Goal: Task Accomplishment & Management: Complete application form

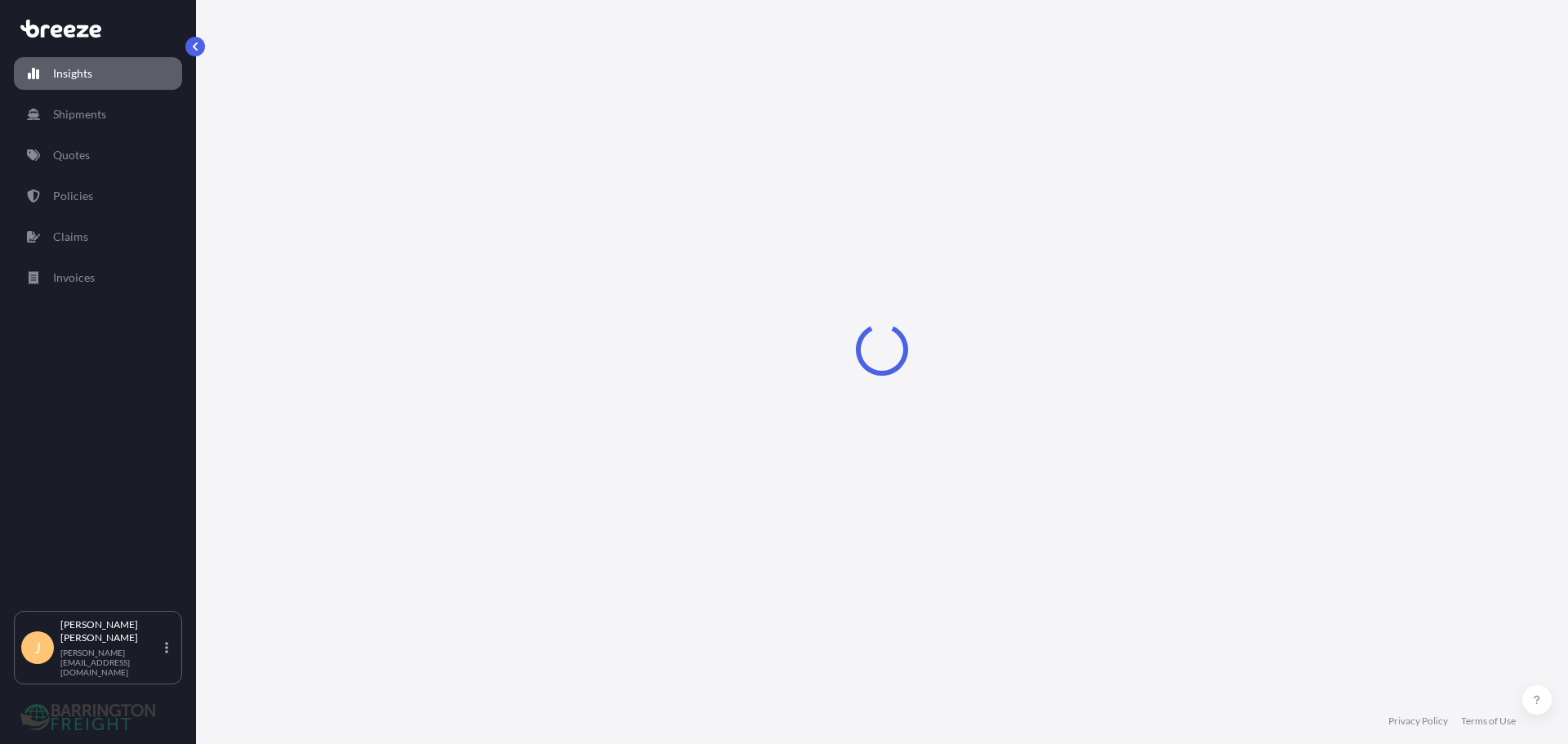
select select "2025"
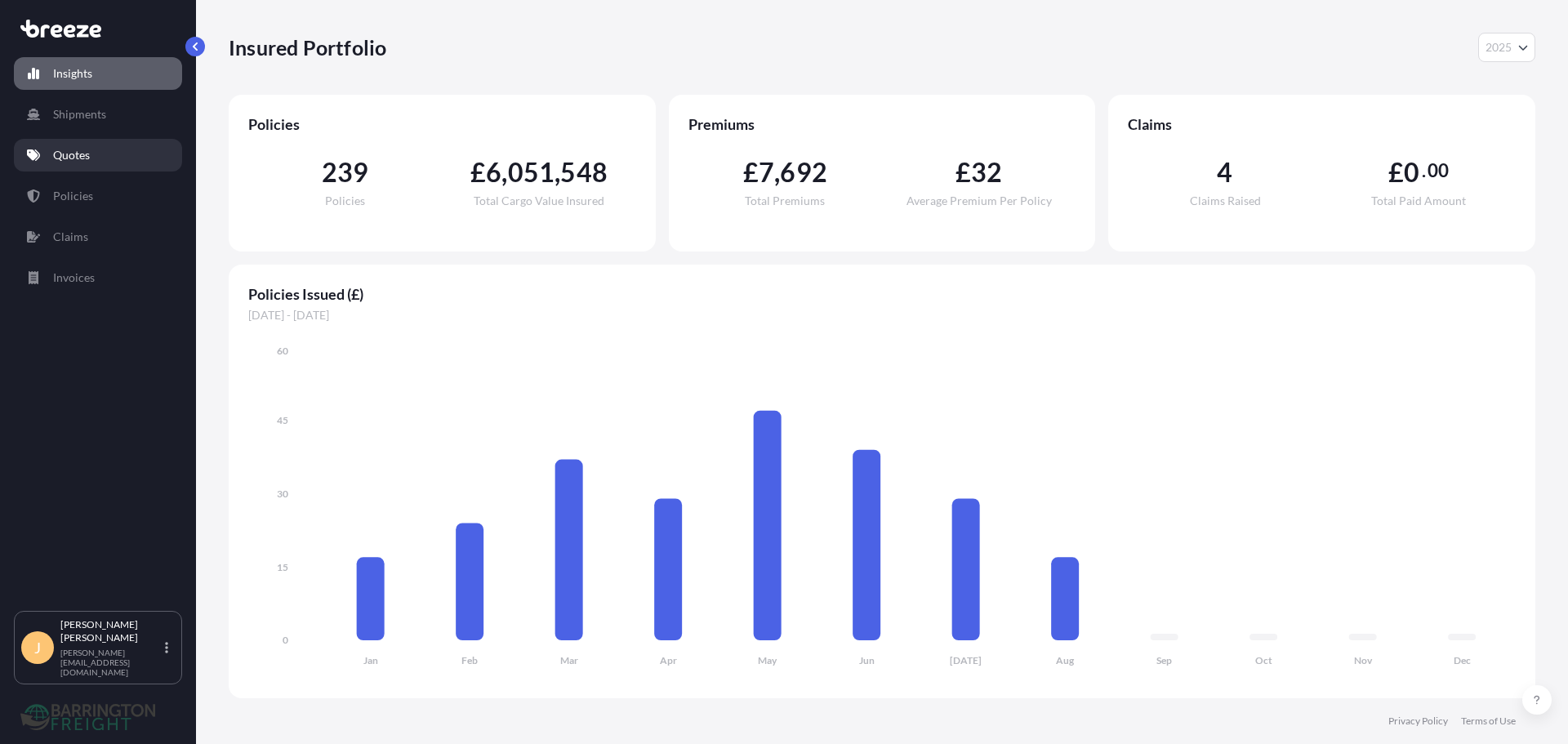
click at [59, 157] on p "Quotes" at bounding box center [71, 155] width 36 height 16
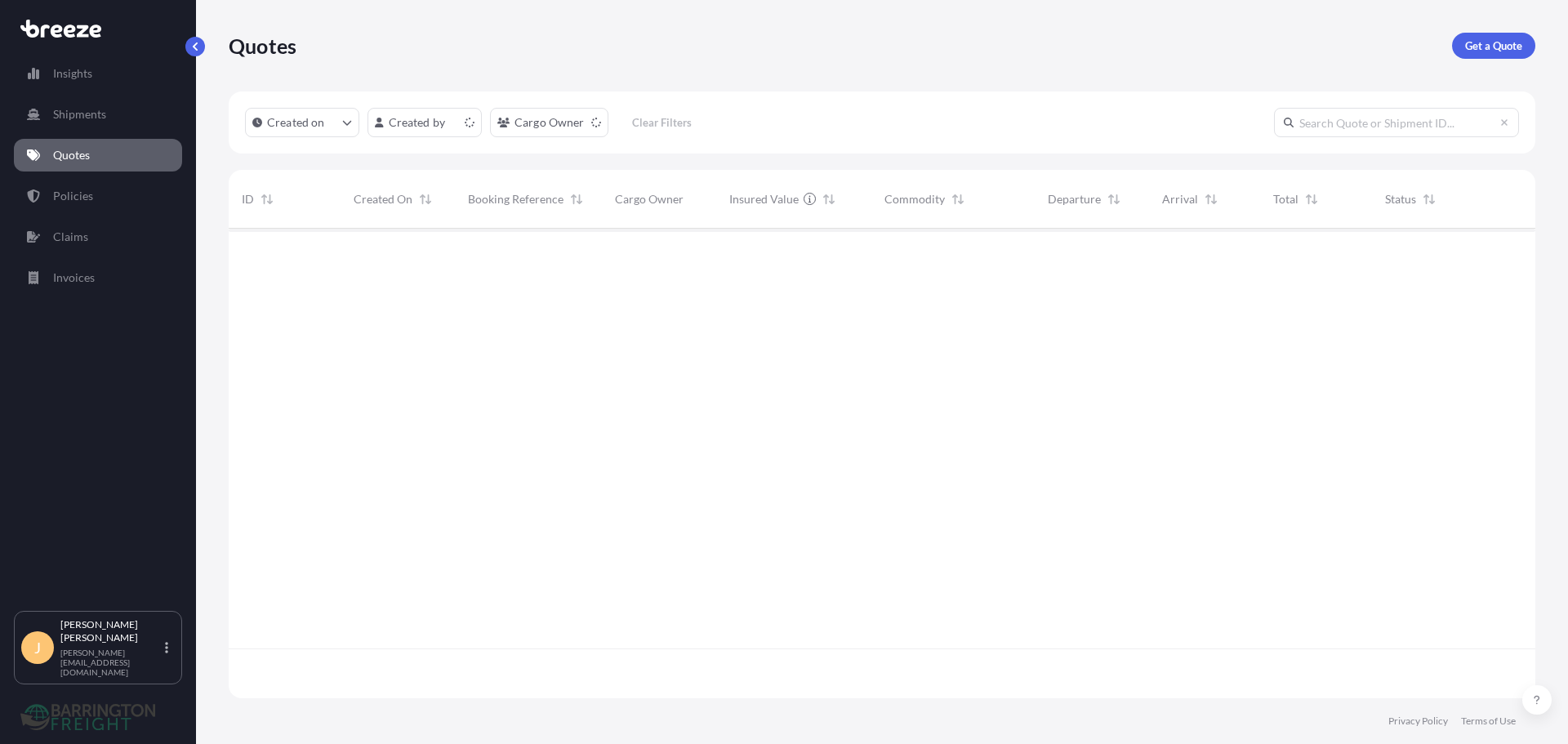
scroll to position [466, 1295]
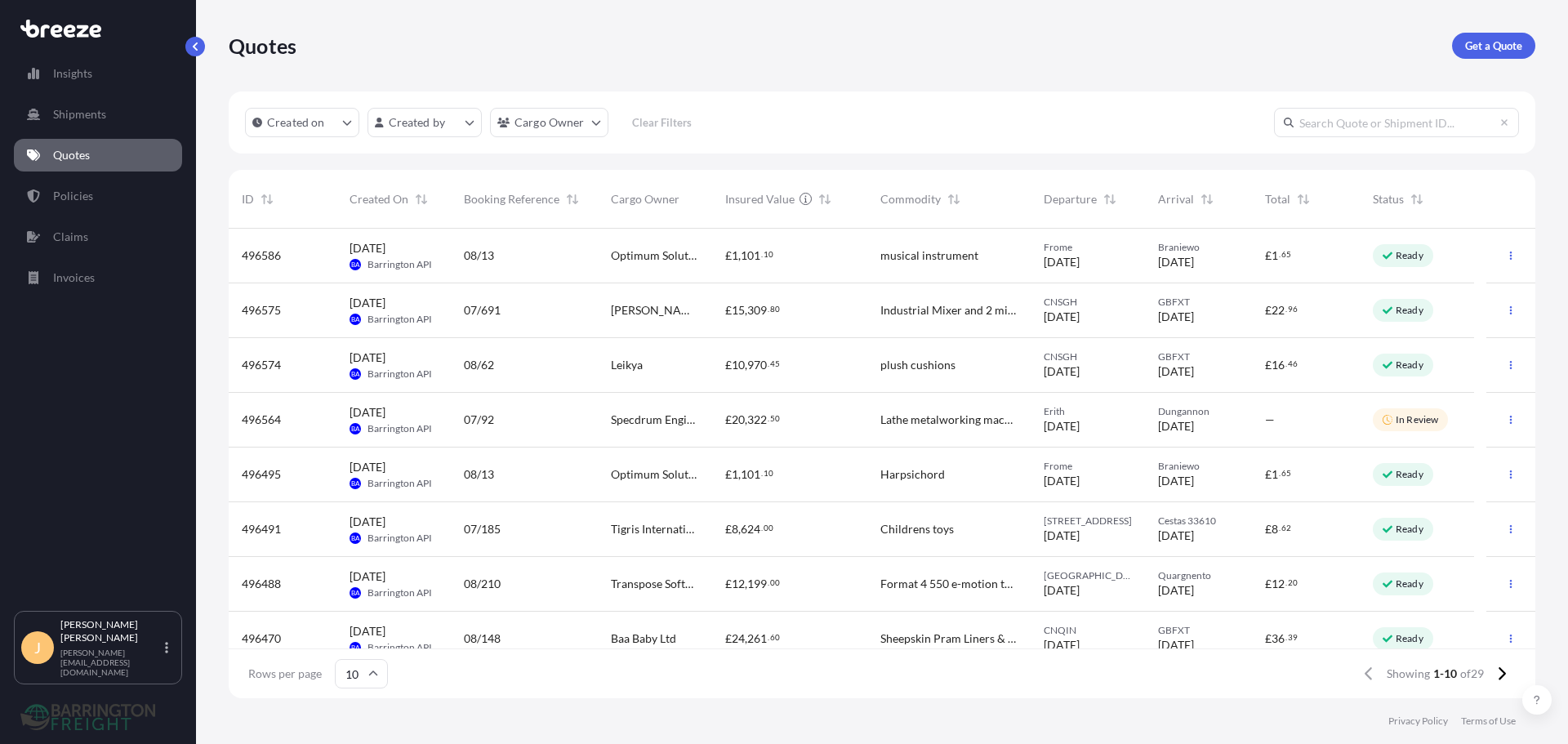
click at [986, 600] on div "Format 4 550 e-motion table saw" at bounding box center [948, 585] width 163 height 55
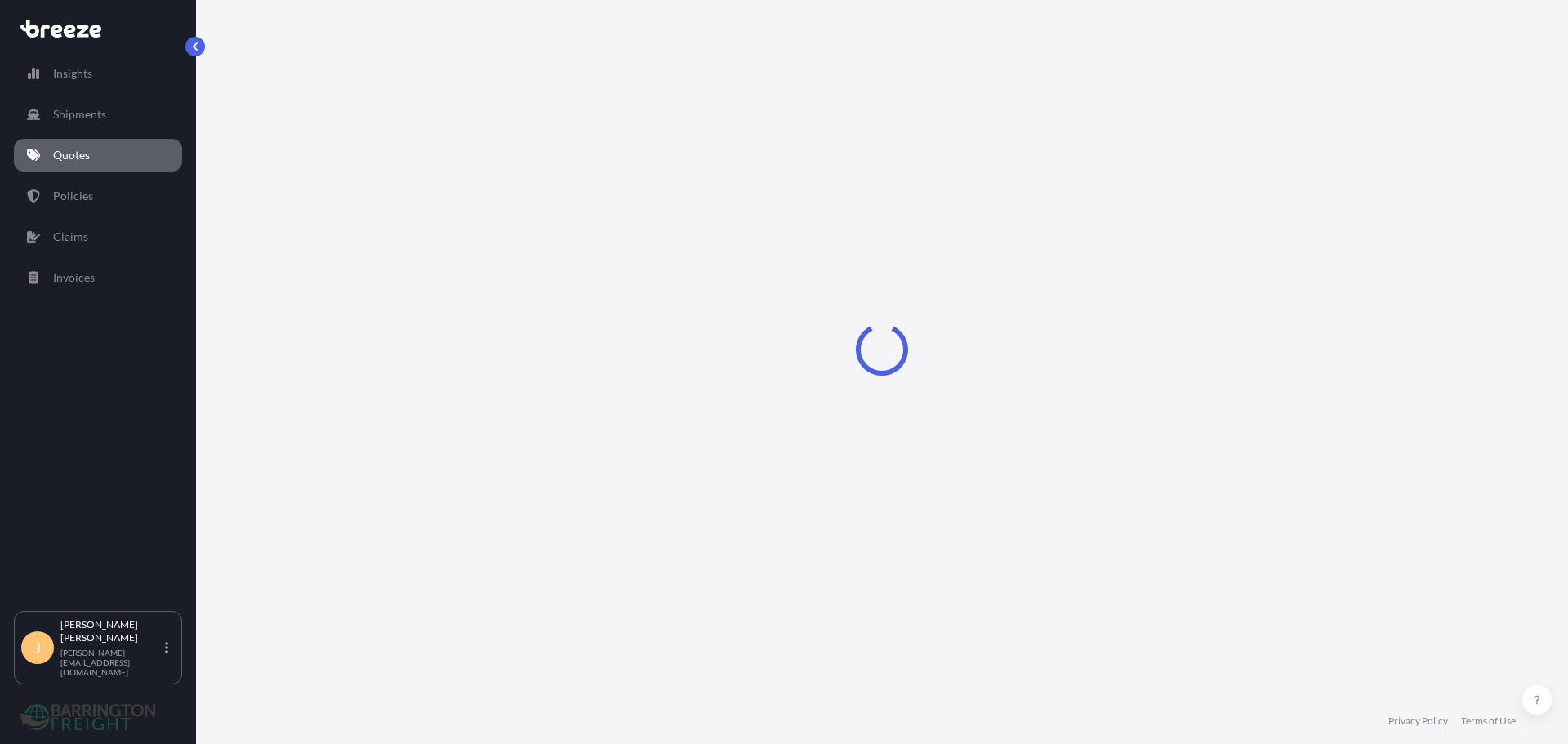
select select "Road"
select select "1"
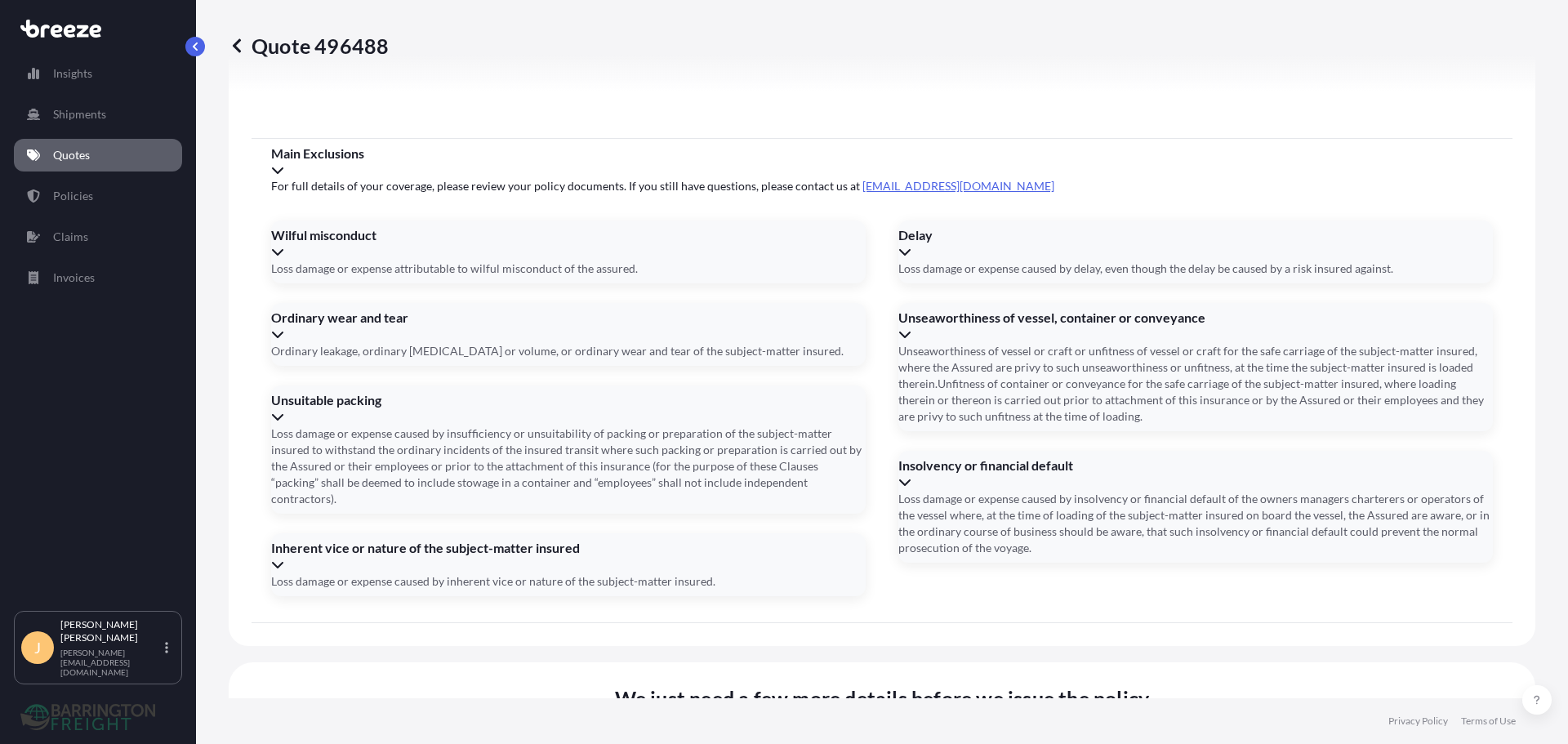
scroll to position [1942, 0]
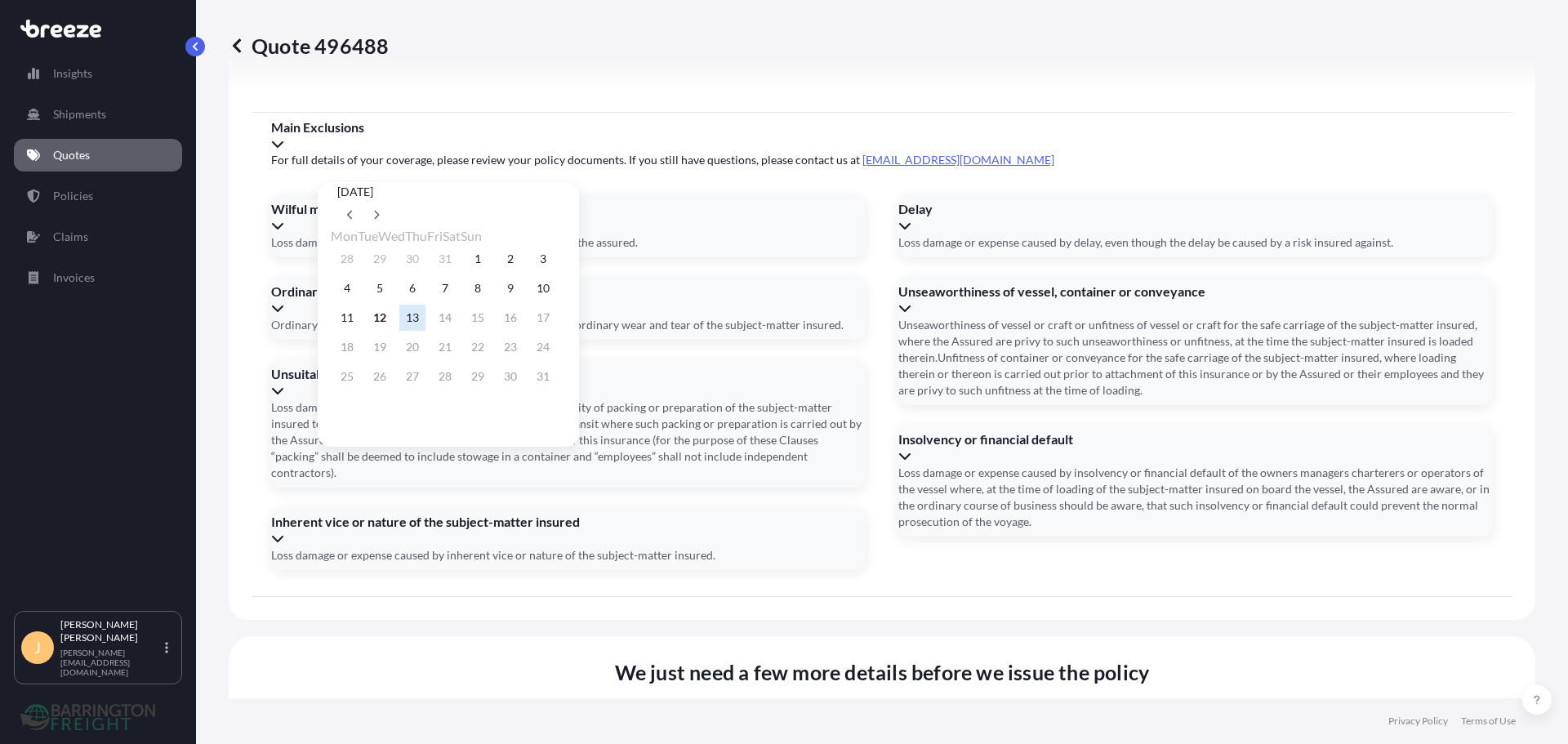
click at [455, 319] on div "11 12 13 14 15 16 17" at bounding box center [448, 318] width 235 height 29
click at [455, 322] on div "11 12 13 14 15 16 17" at bounding box center [448, 318] width 235 height 29
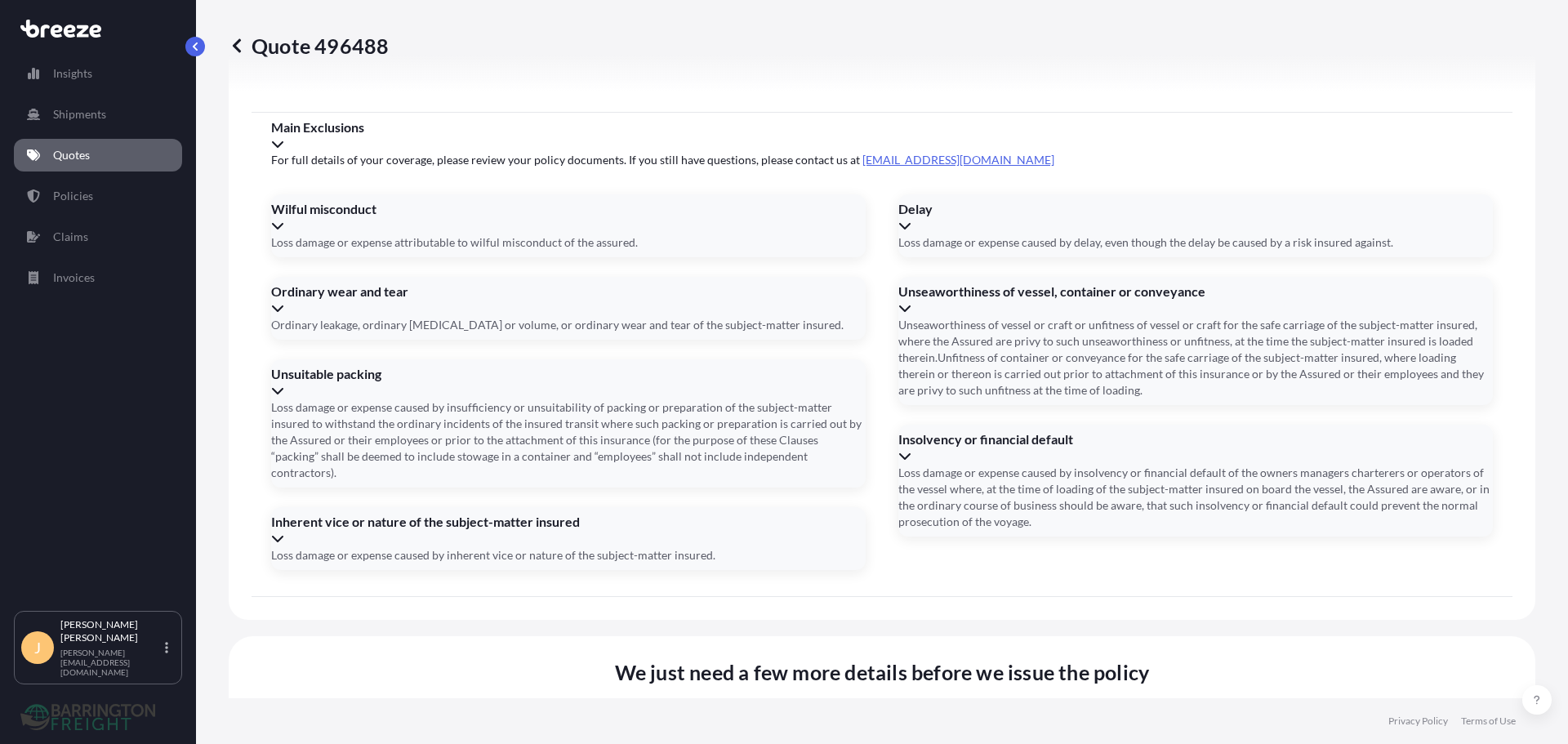
type input "[STREET_ADDRESS][PERSON_NAME]"
type input "[DATE]"
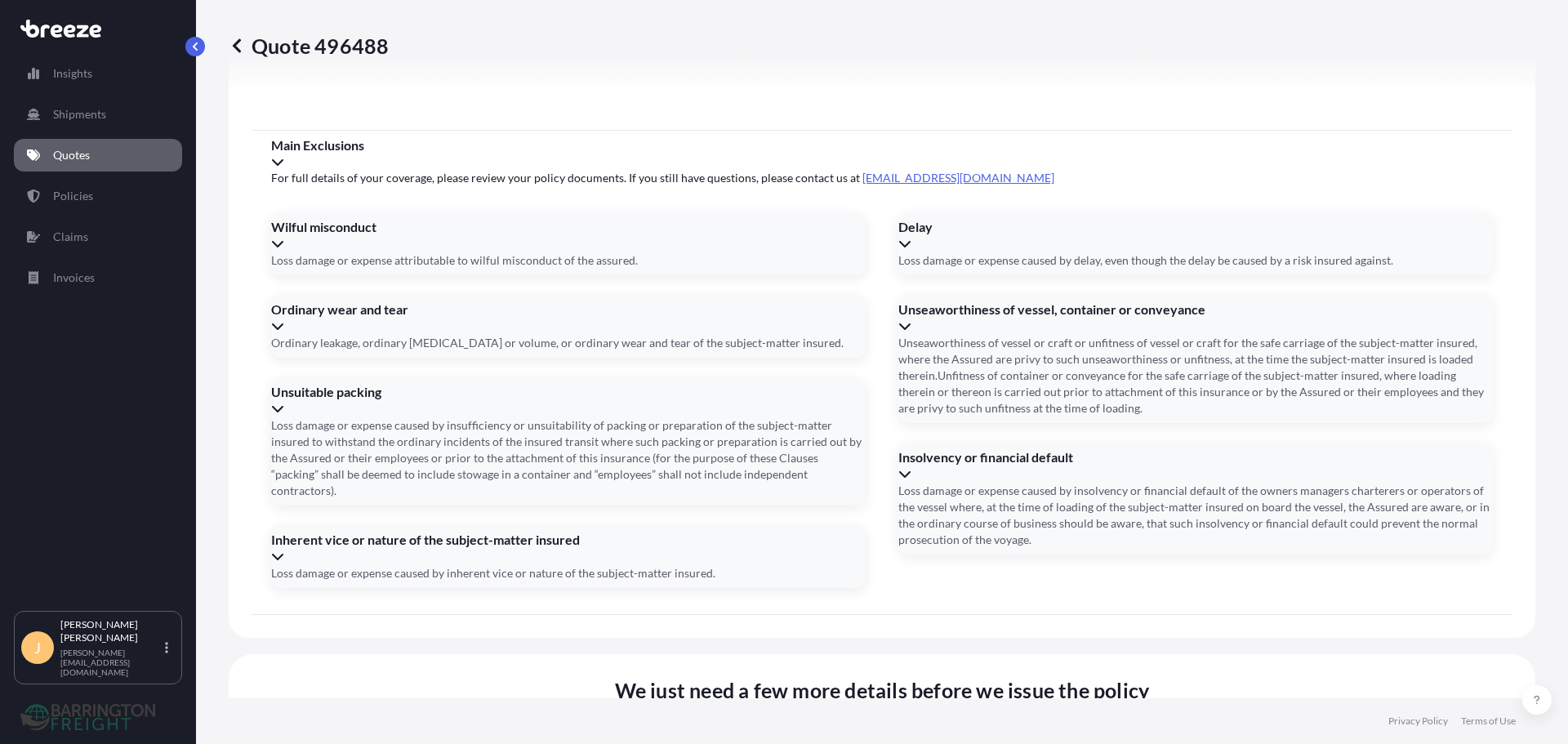
type input "[STREET_ADDRESS][PERSON_NAME]"
type input "[DATE]"
type input "[STREET_ADDRESS][PERSON_NAME]"
type input "[DATE]"
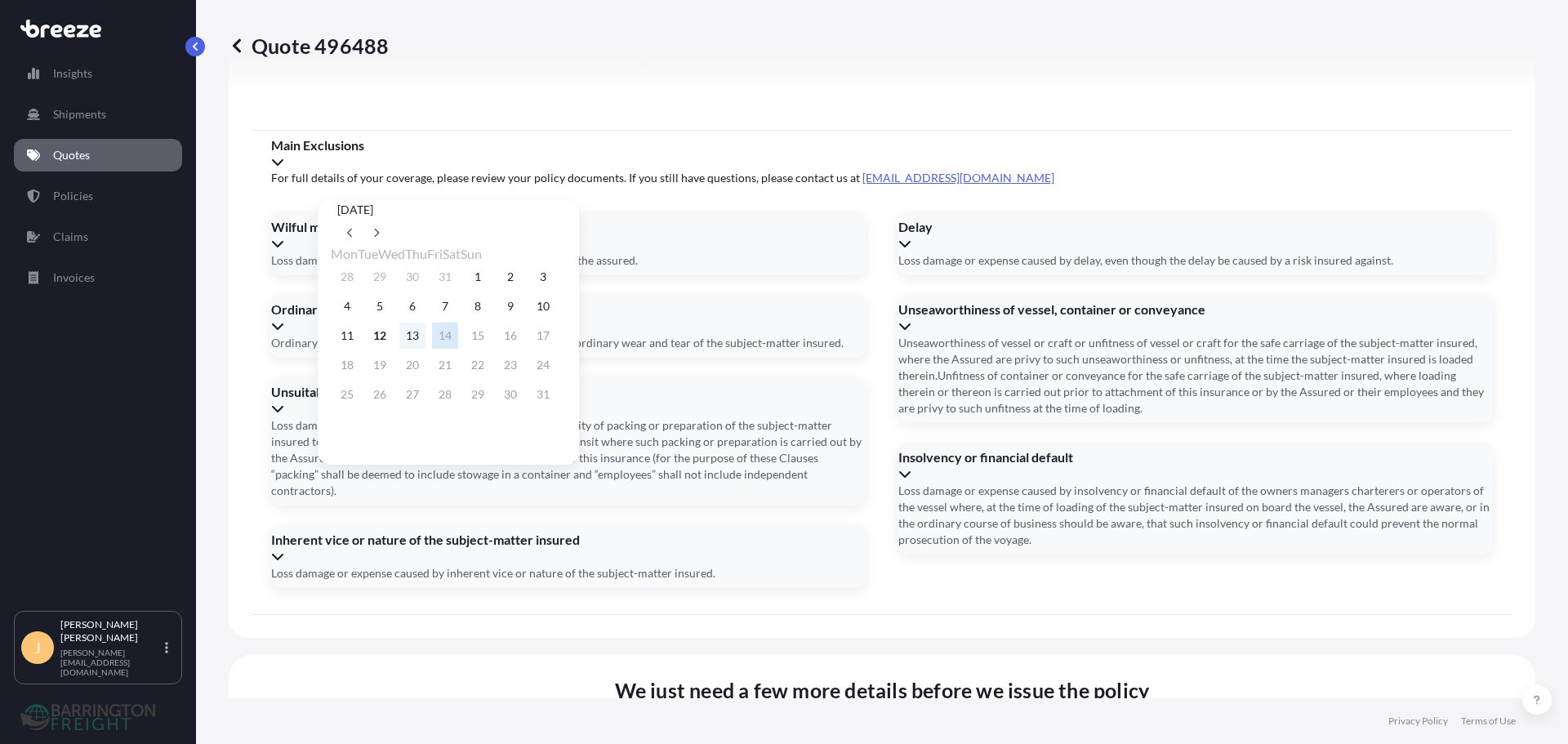
click at [419, 341] on button "13" at bounding box center [412, 335] width 26 height 26
type input "[STREET_ADDRESS][PERSON_NAME]"
type input "[DATE]"
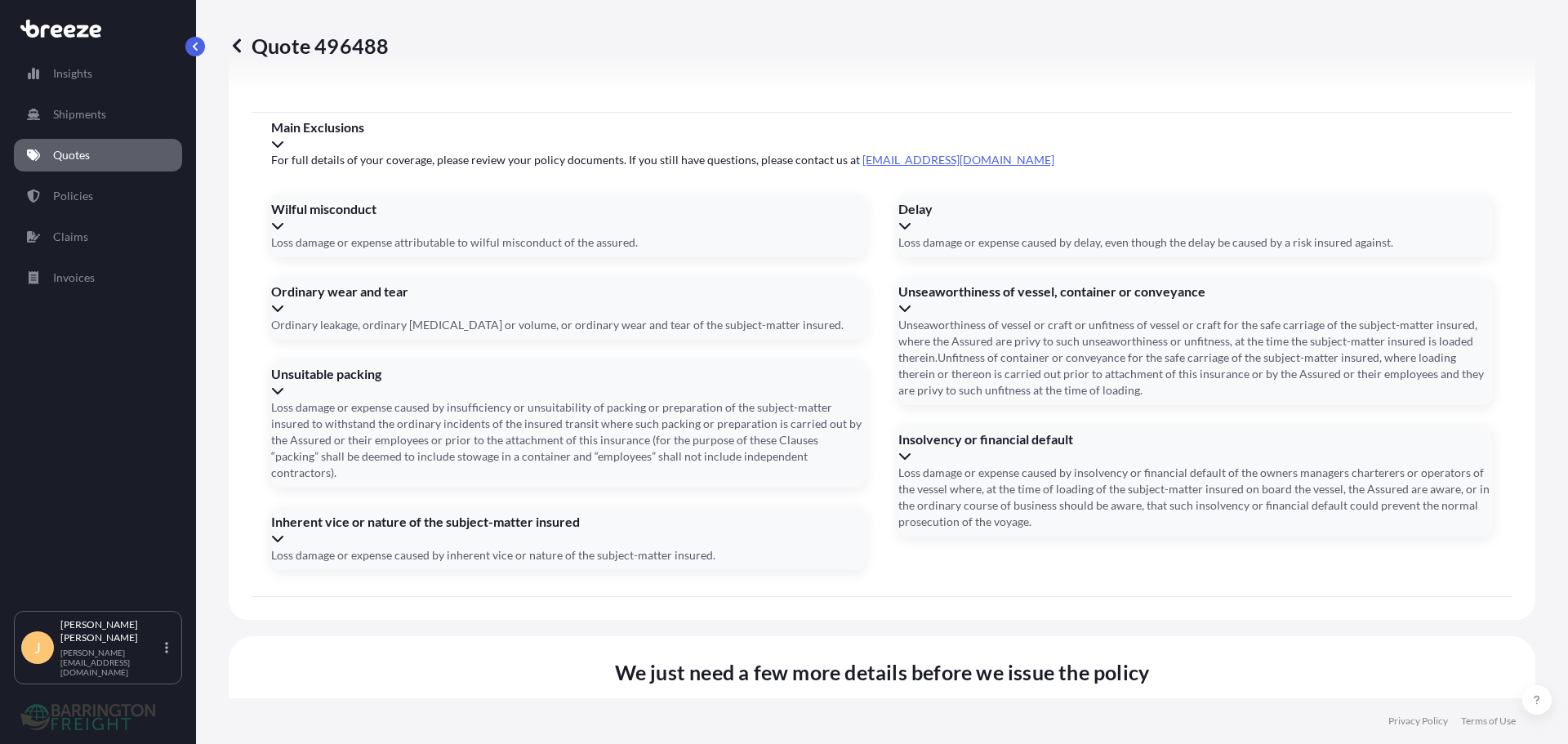
type input "[STREET_ADDRESS][PERSON_NAME]"
type input "13/0/2025"
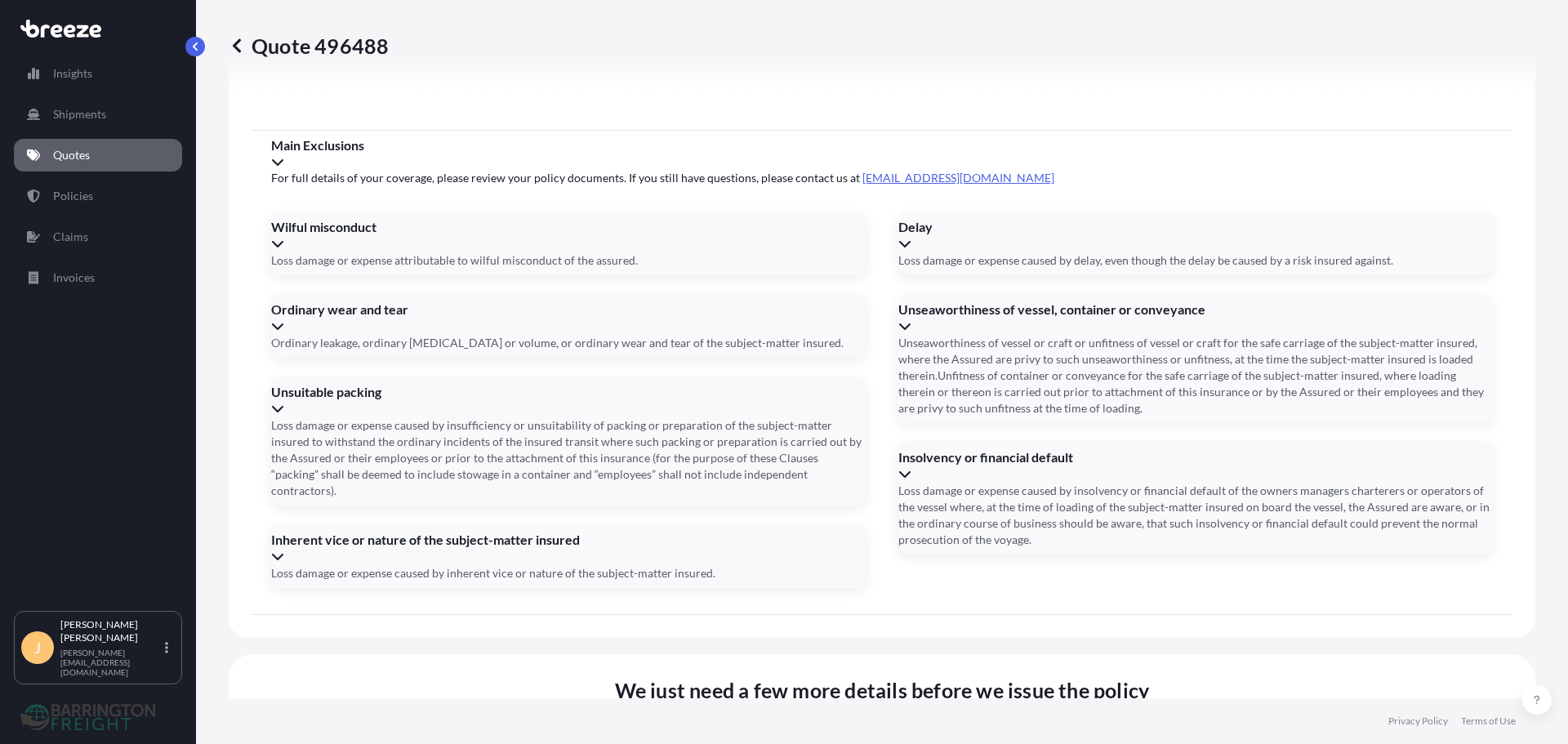
type input "[STREET_ADDRESS][PERSON_NAME]"
type input "[DATE]"
type input "[STREET_ADDRESS][PERSON_NAME]"
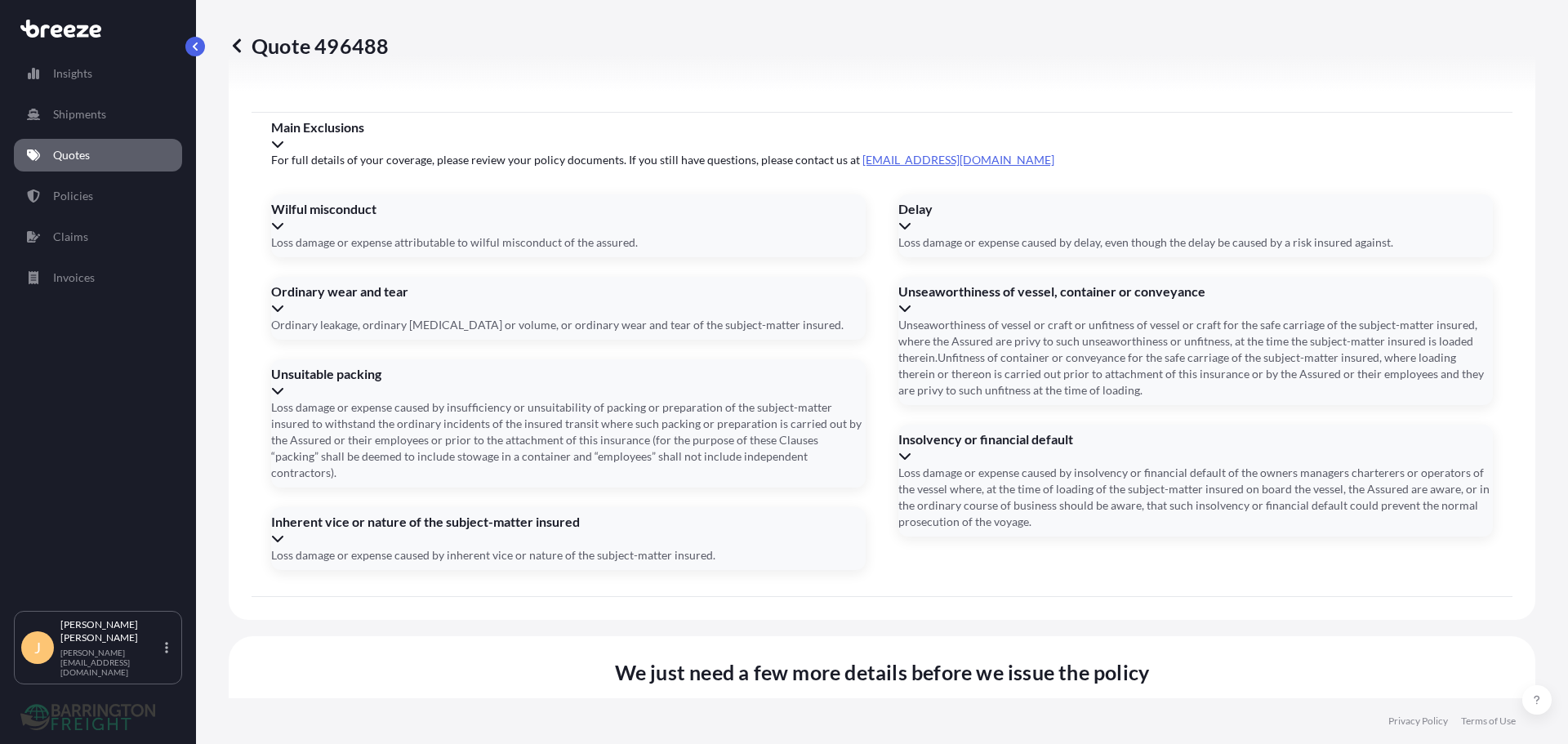
type input "[DATE]"
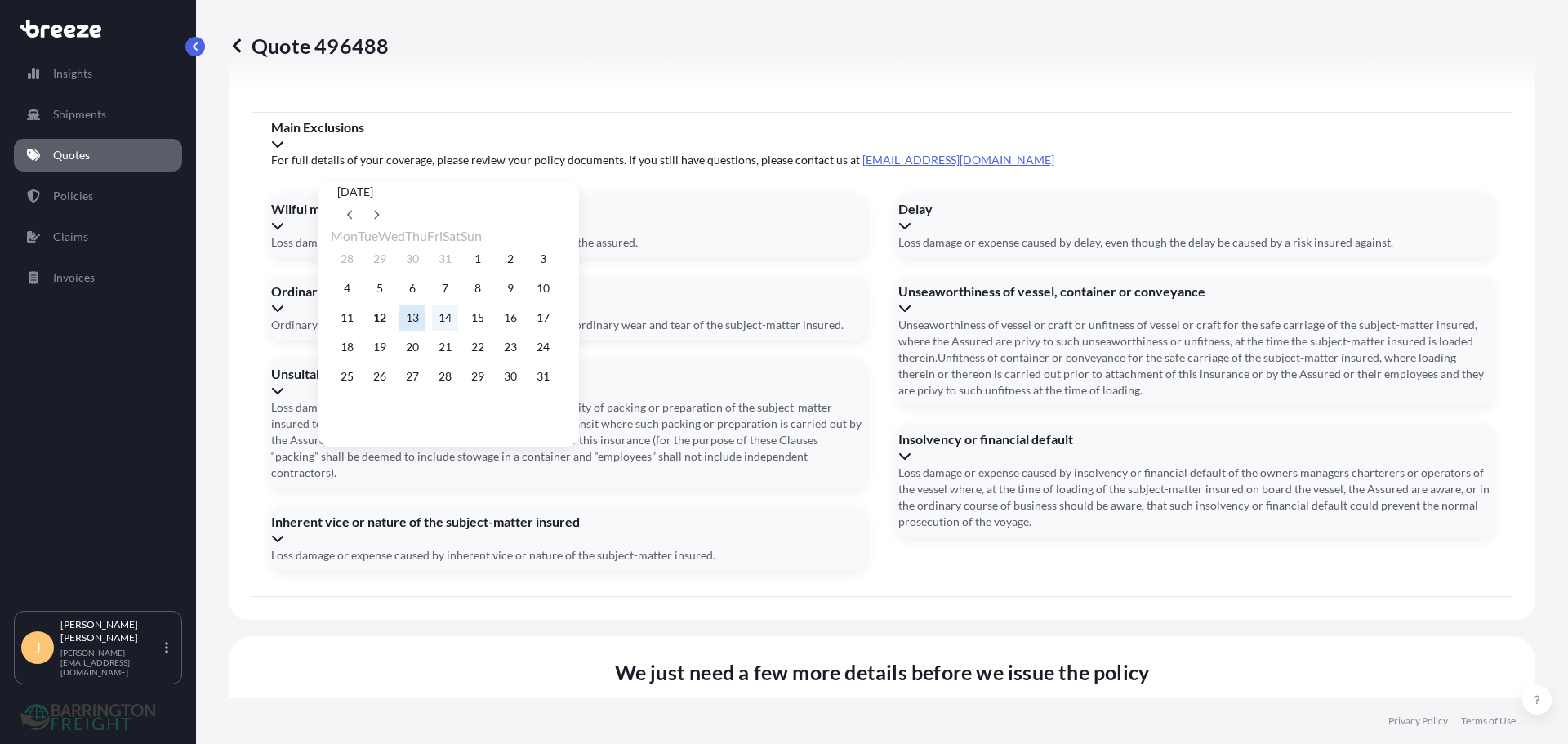
click at [454, 322] on button "14" at bounding box center [444, 318] width 26 height 26
type input "[STREET_ADDRESS][PERSON_NAME]"
type input "[DATE]"
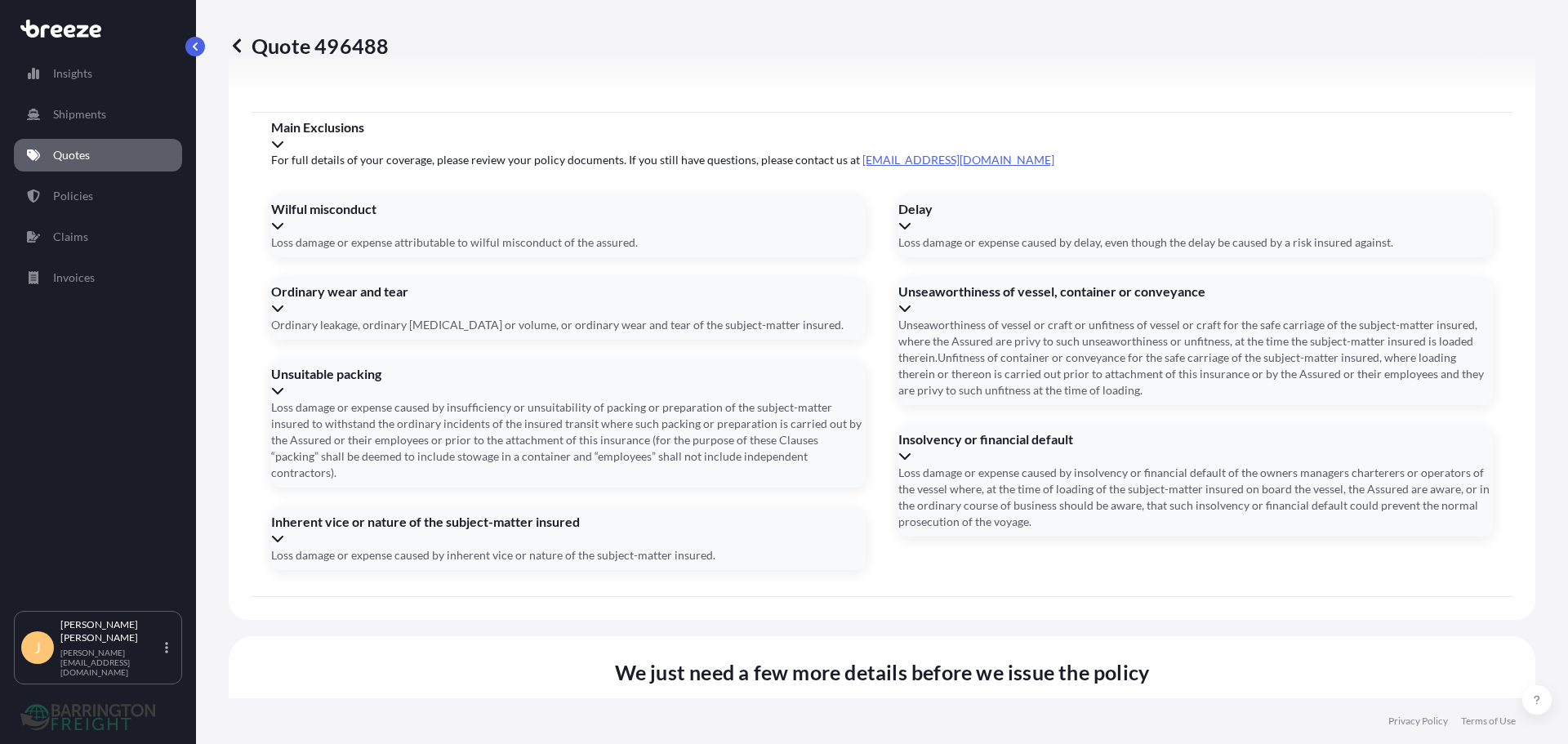
type input "DA"
click at [326, 647] on li "DAP" at bounding box center [466, 658] width 391 height 31
type input "[STREET_ADDRESS][PERSON_NAME]"
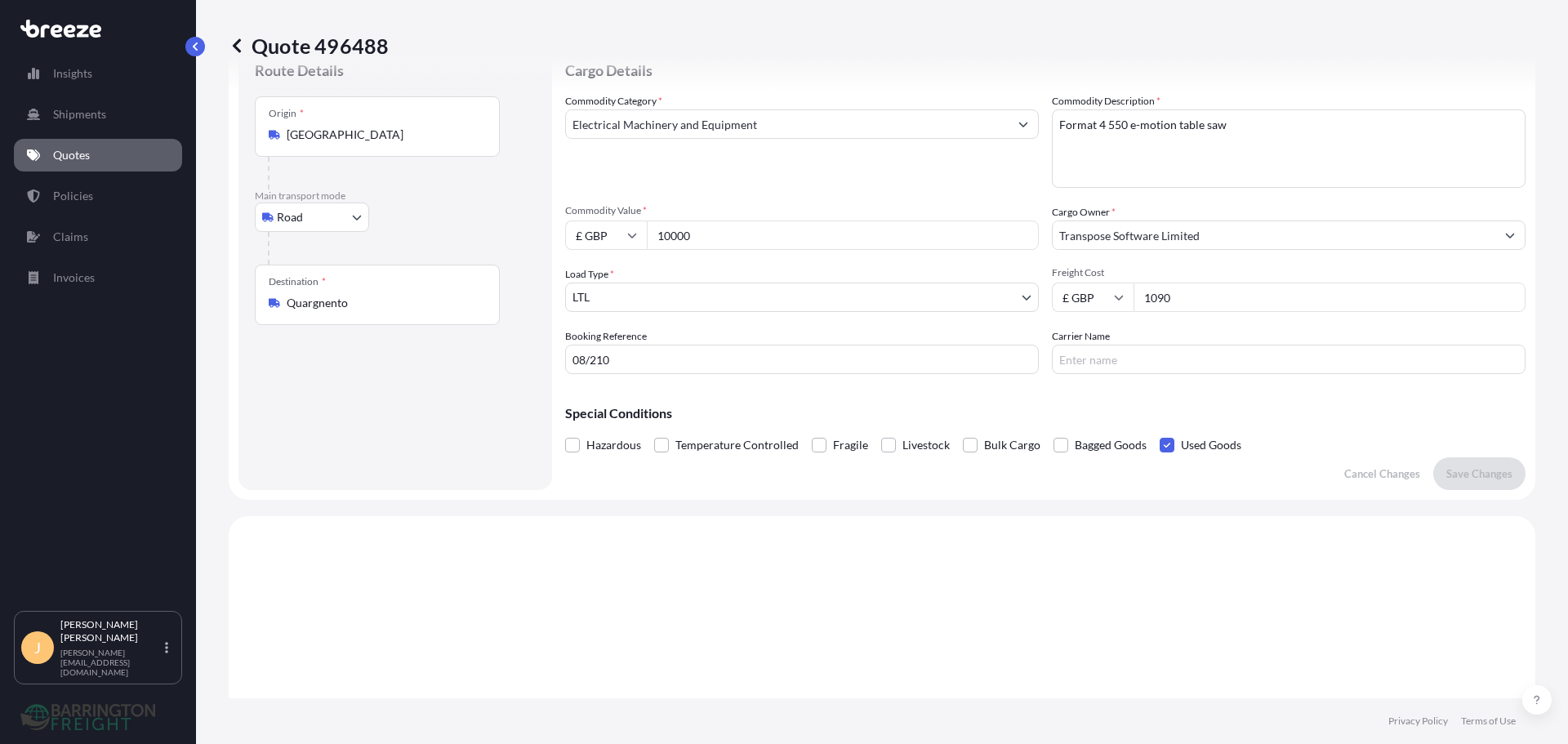
scroll to position [0, 0]
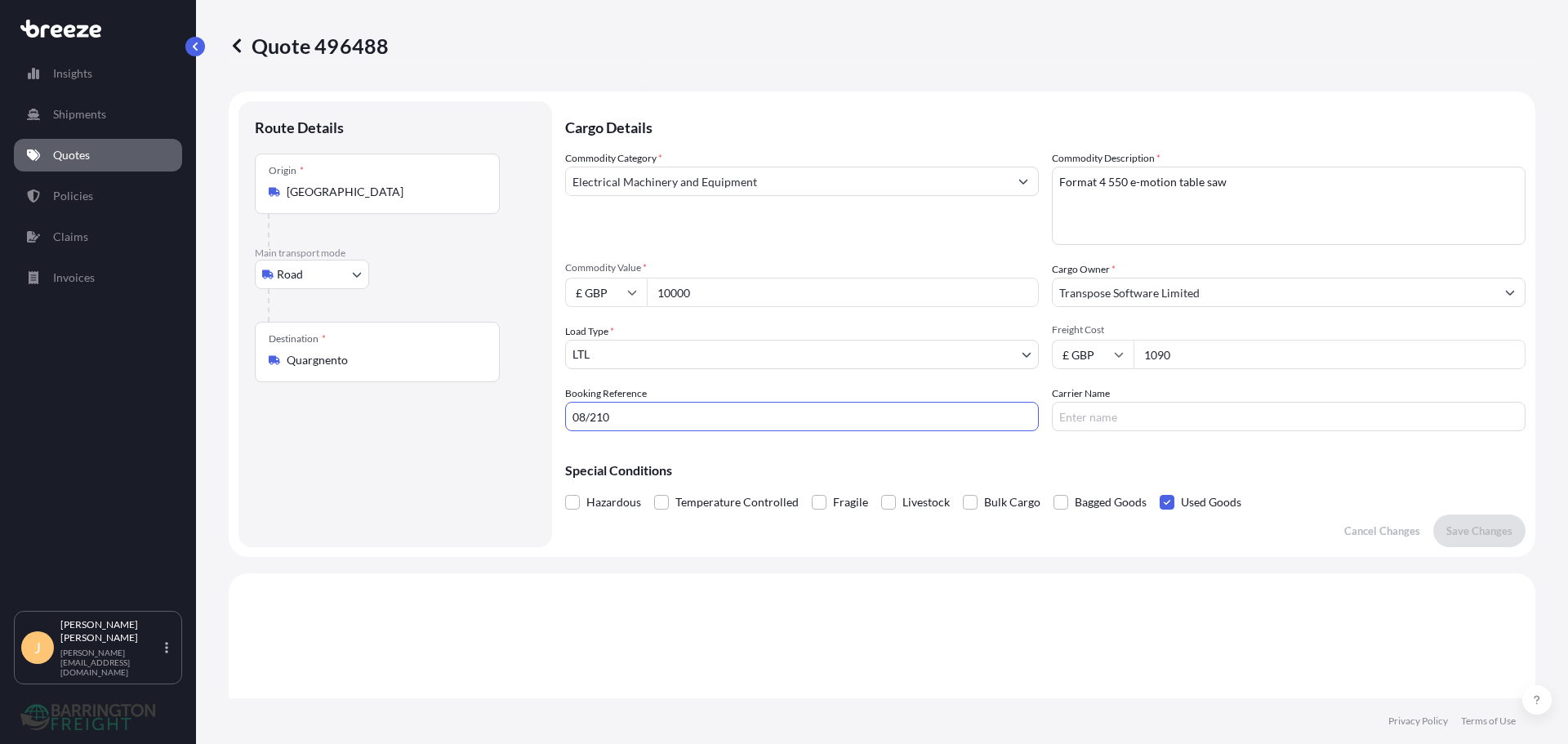
drag, startPoint x: 635, startPoint y: 408, endPoint x: 366, endPoint y: 400, distance: 269.1
click at [366, 400] on form "Route Details Place of loading Road Road Rail Origin * [GEOGRAPHIC_DATA] Main t…" at bounding box center [881, 323] width 1307 height 465
type input "25564"
click at [1471, 524] on p "Save Changes" at bounding box center [1479, 531] width 66 height 16
type input "[STREET_ADDRESS][PERSON_NAME]"
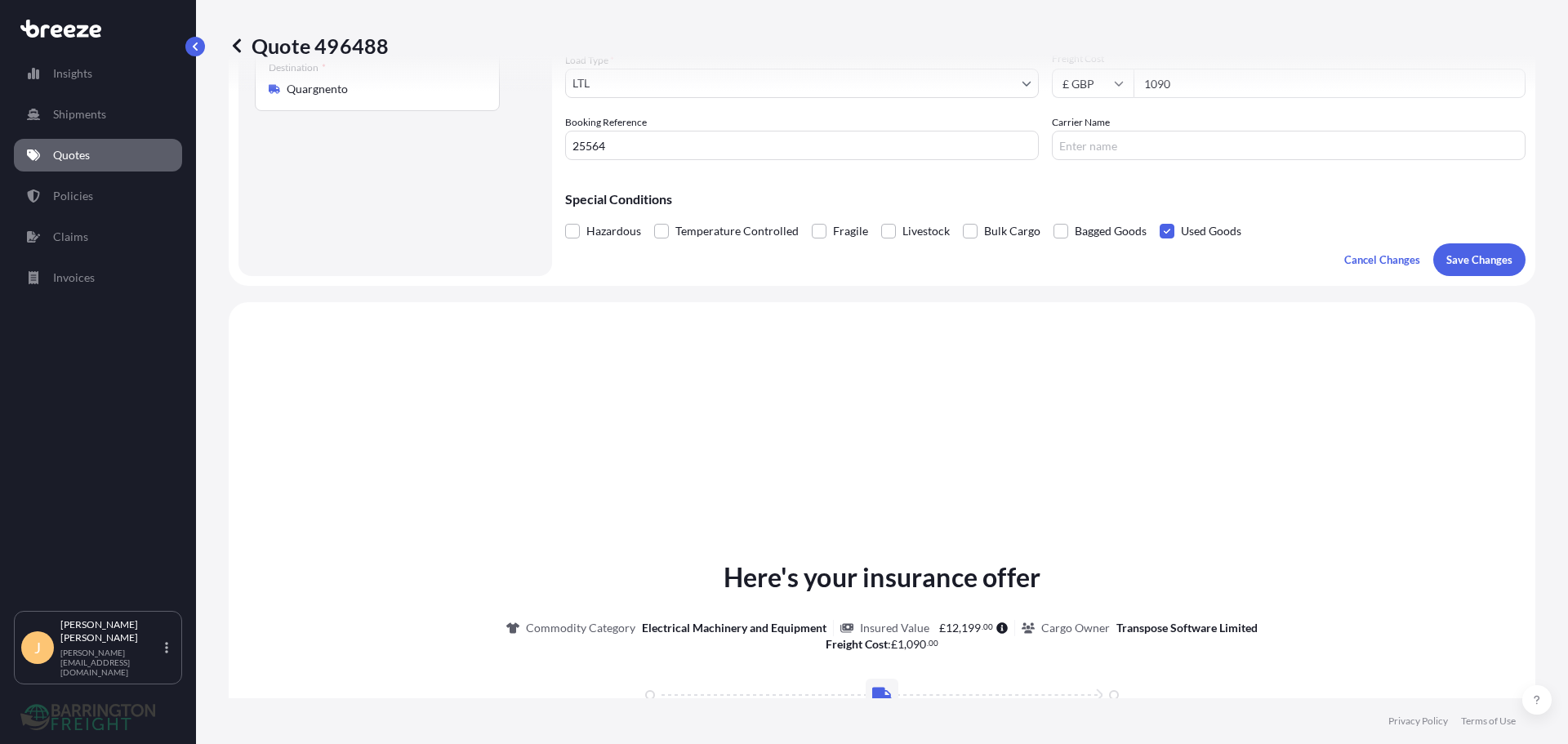
scroll to position [492, 0]
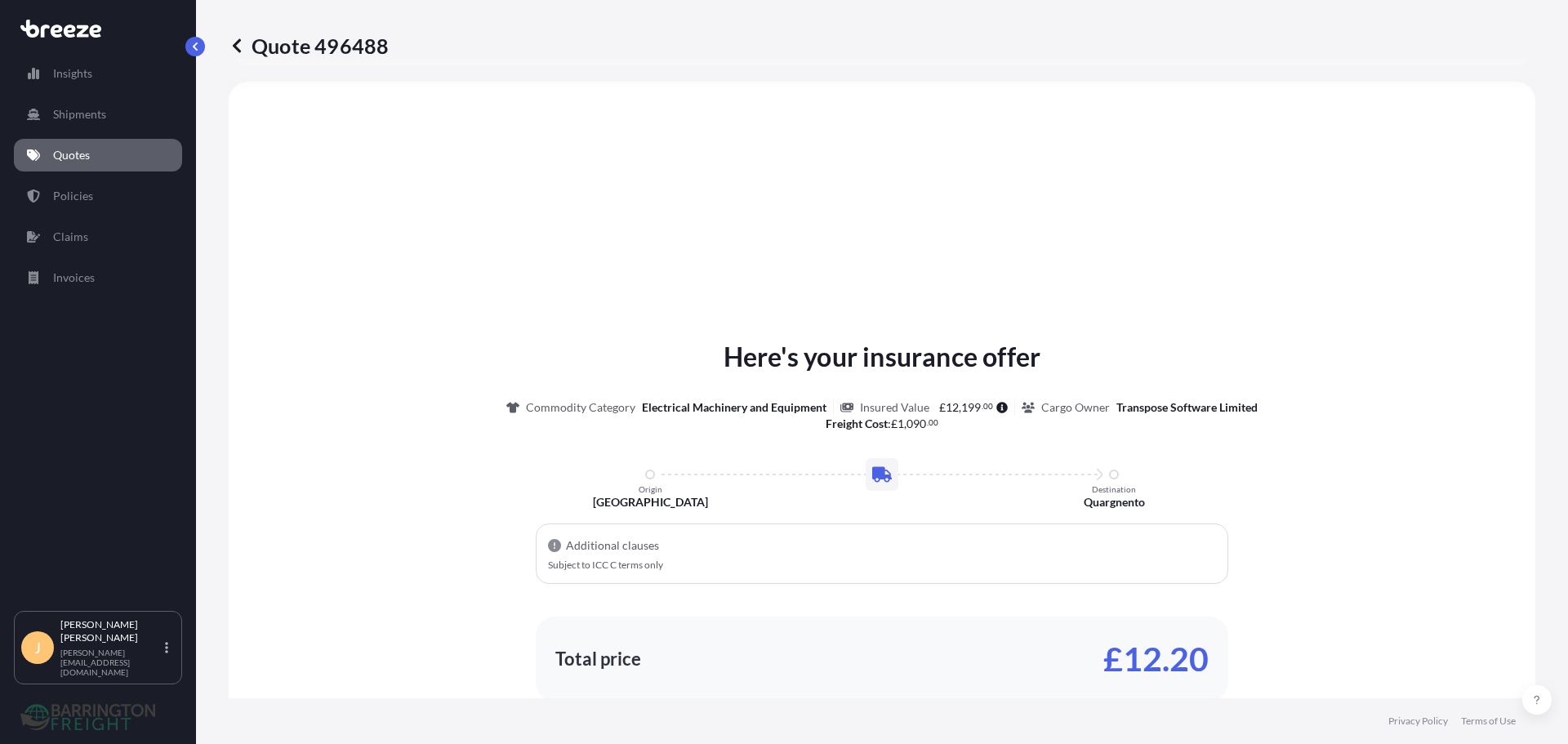
select select "Road"
select select "1"
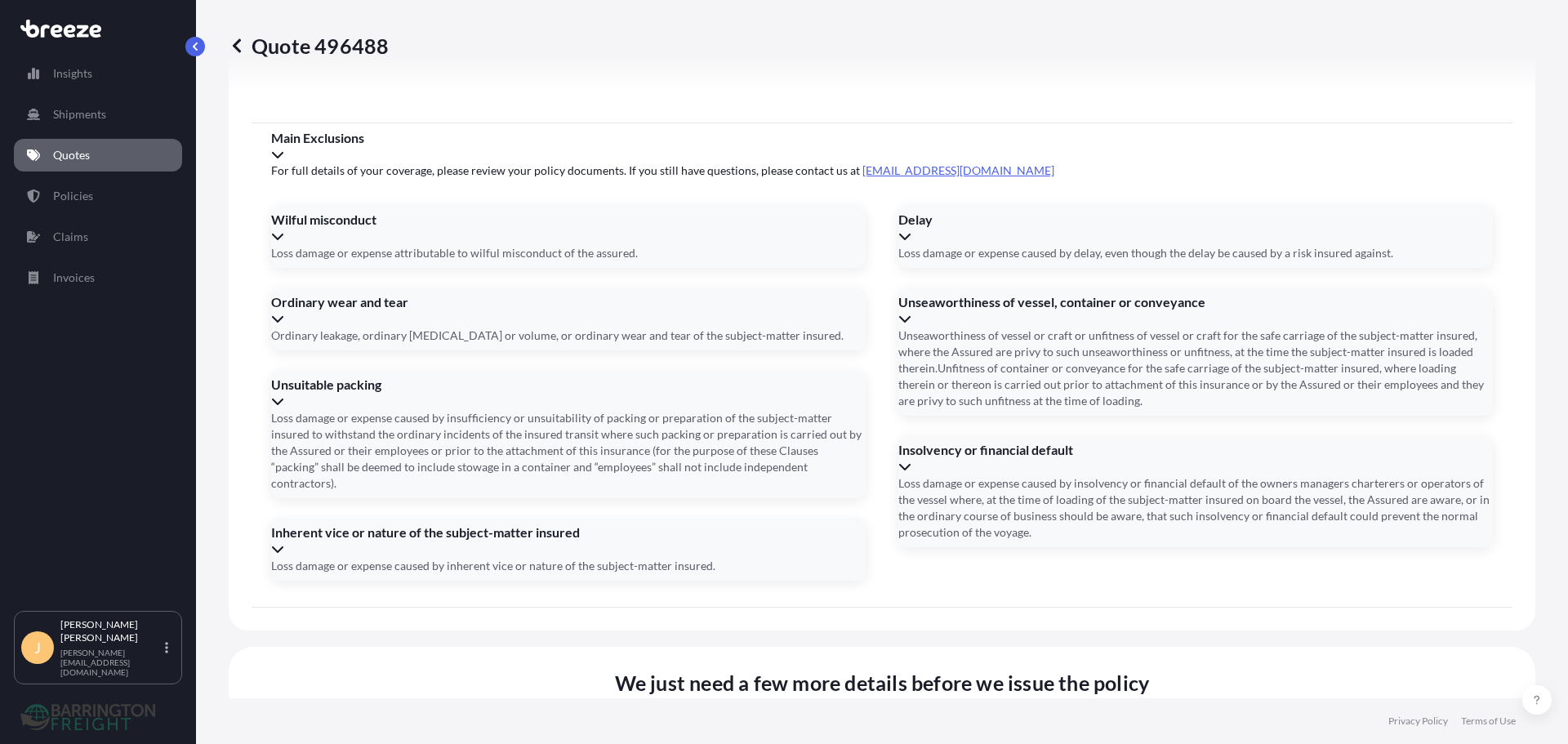
scroll to position [1942, 0]
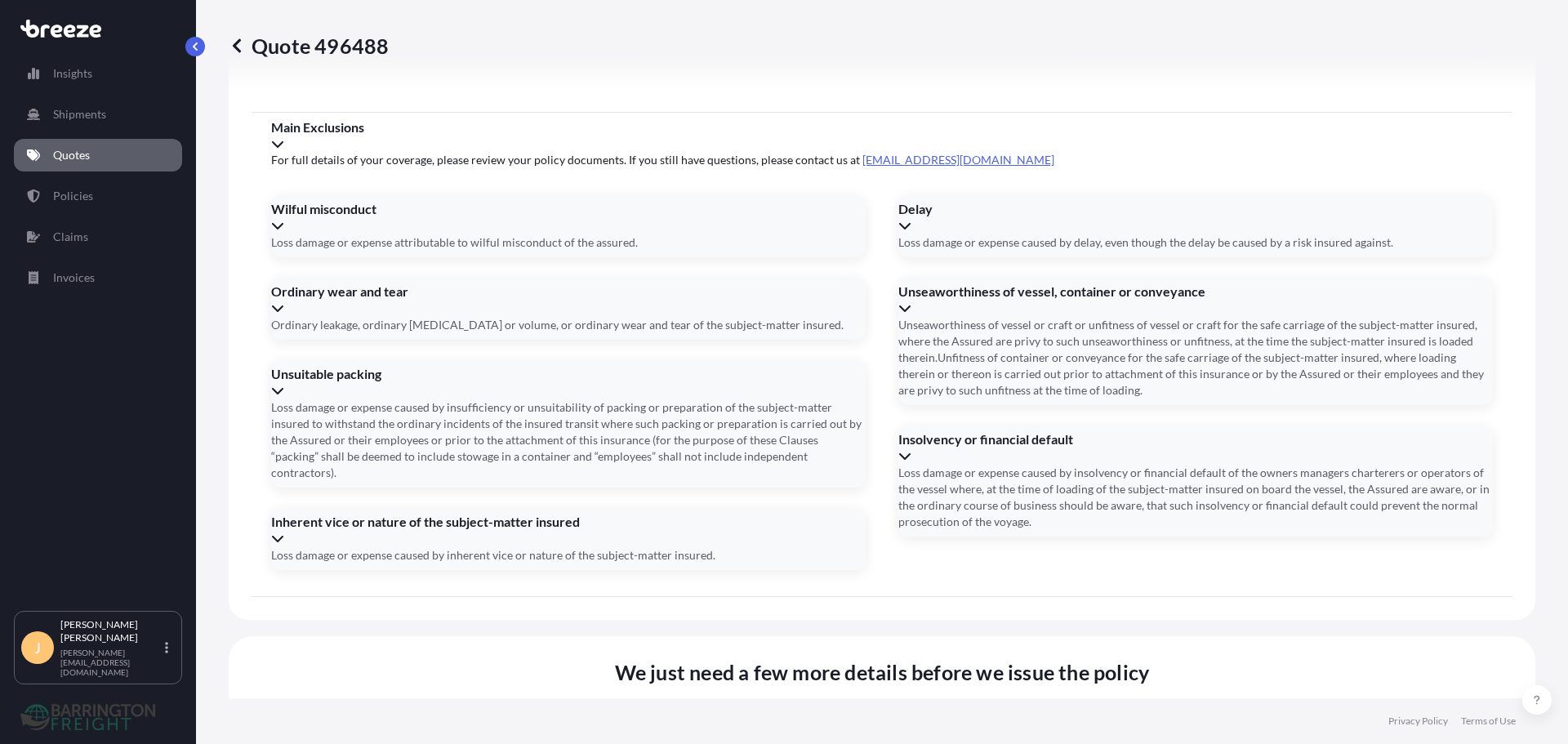
drag, startPoint x: 447, startPoint y: 343, endPoint x: 669, endPoint y: 351, distance: 222.1
click at [875, 408] on li "[STREET_ADDRESS][PERSON_NAME]" at bounding box center [875, 407] width 381 height 31
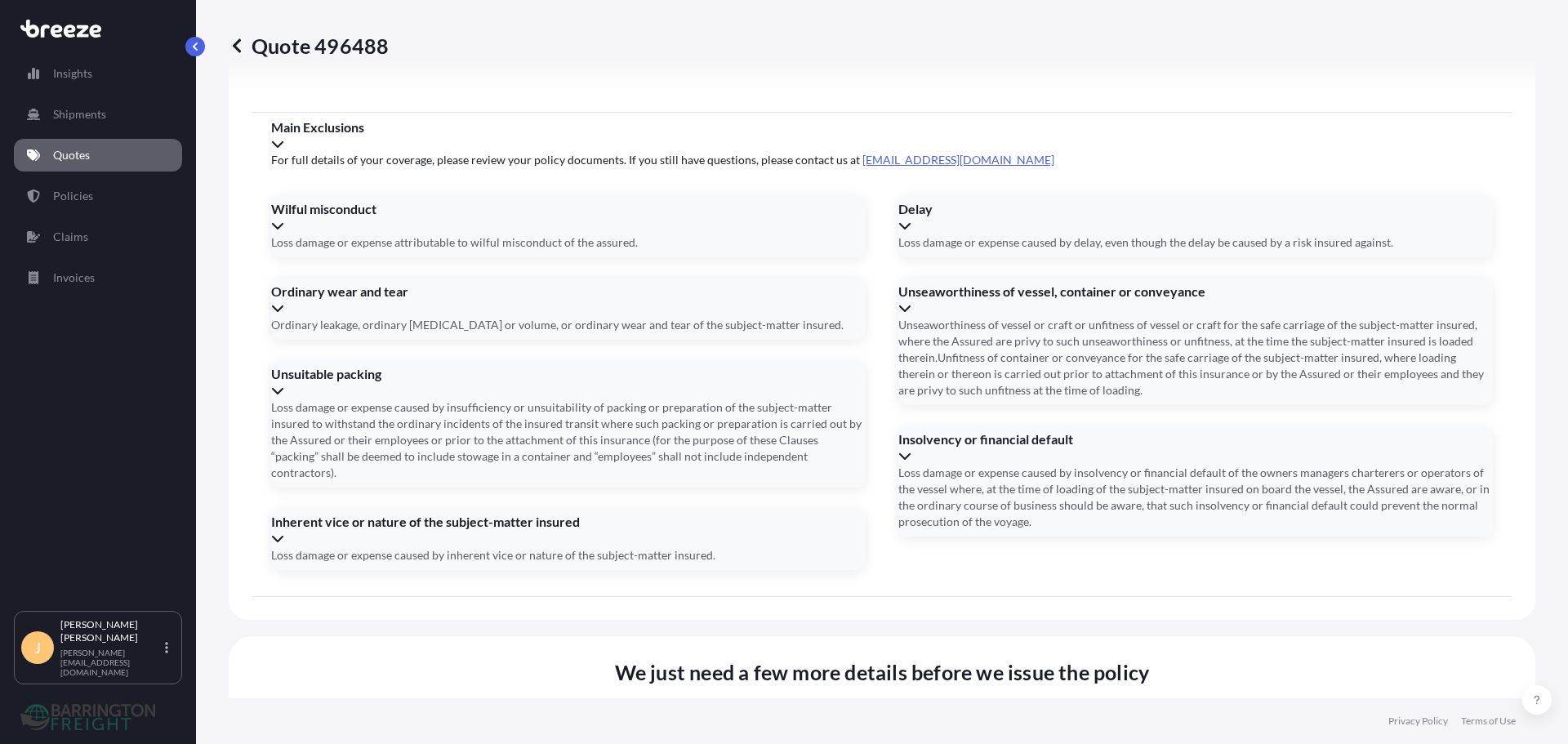
type input "[STREET_ADDRESS][PERSON_NAME]"
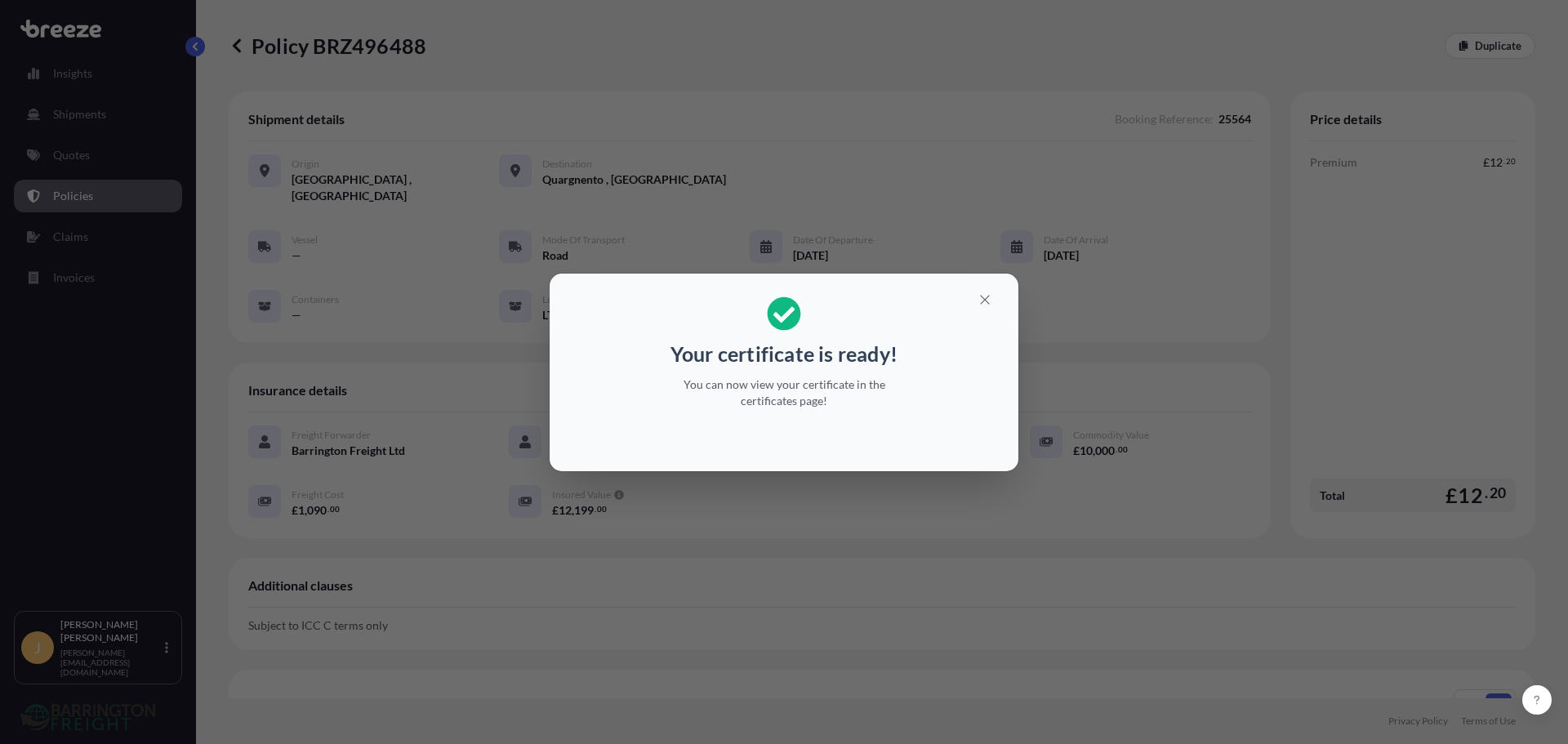
click at [1001, 511] on div "Your certificate is ready! You can now view your certificate in the certificate…" at bounding box center [784, 372] width 1568 height 744
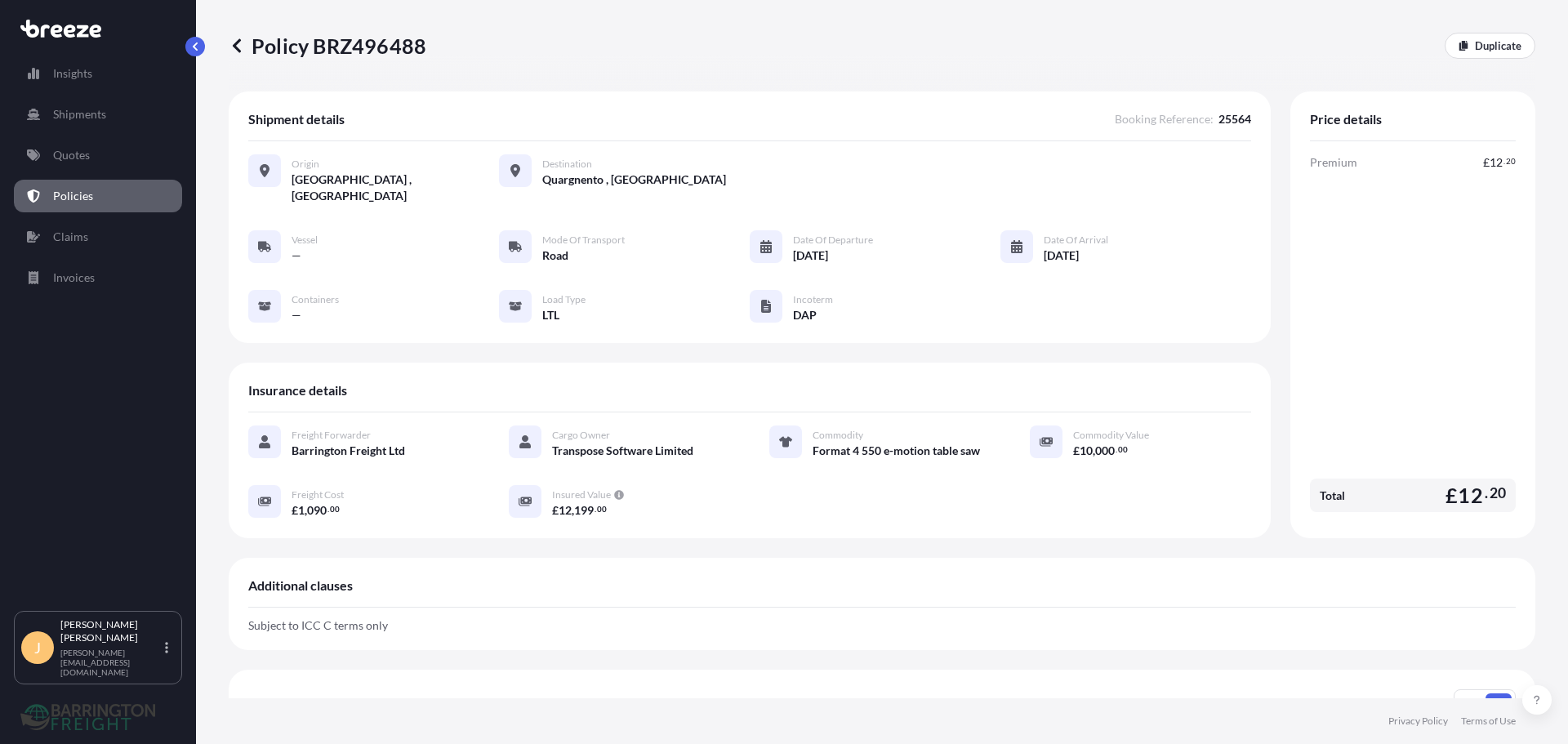
scroll to position [334, 0]
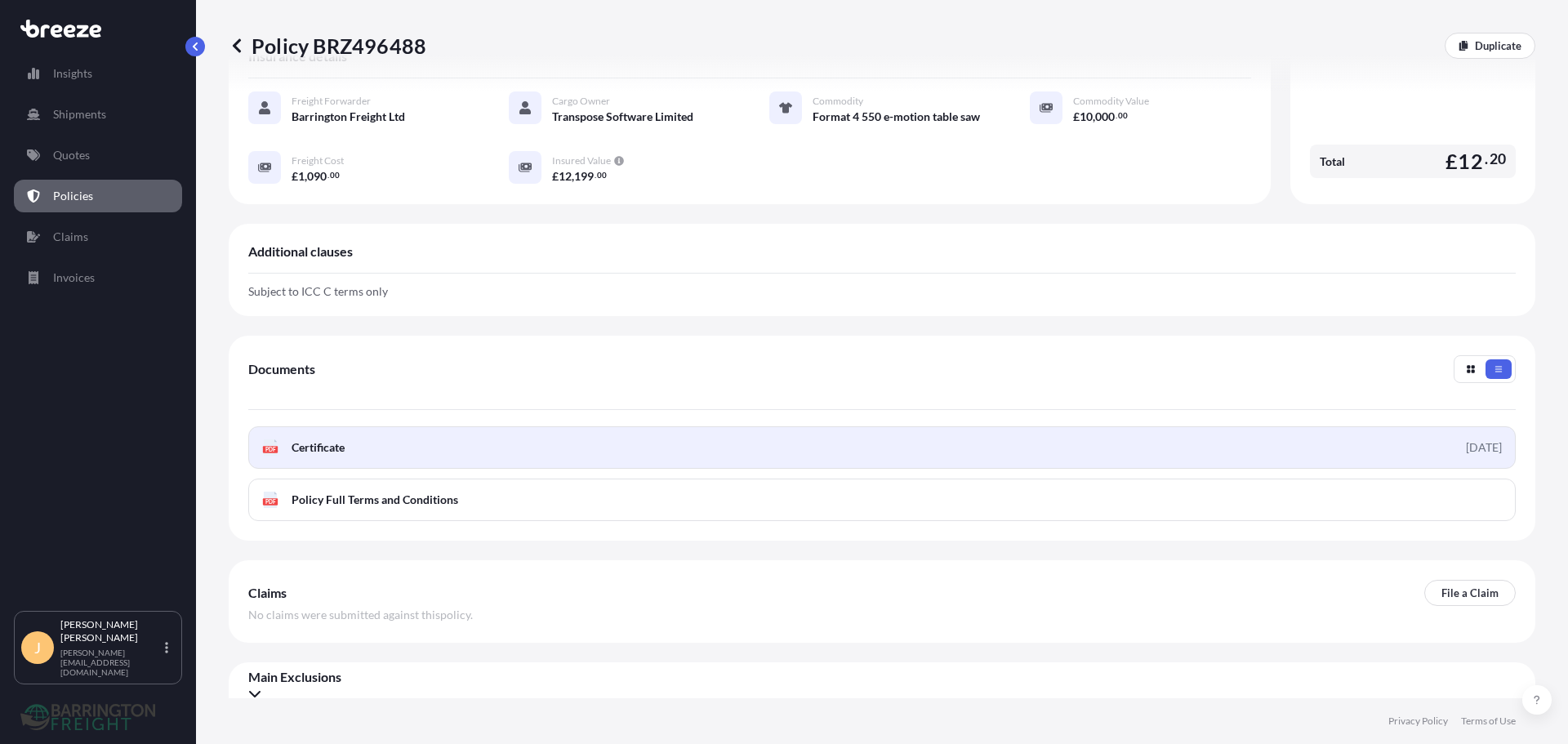
click at [797, 426] on link "PDF Certificate [DATE]" at bounding box center [882, 447] width 1268 height 43
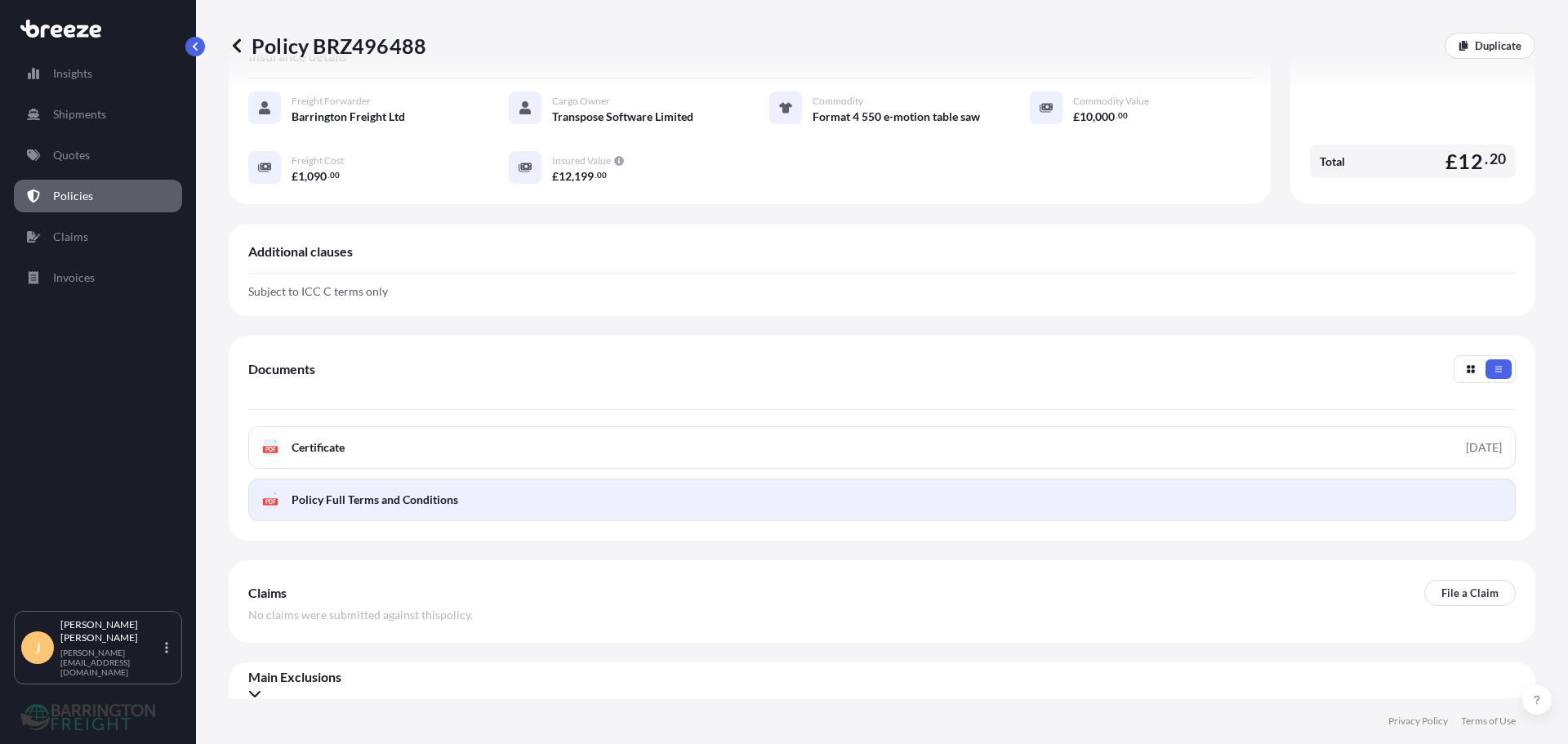
click at [547, 479] on link "PDF Policy Full Terms and Conditions" at bounding box center [882, 500] width 1268 height 43
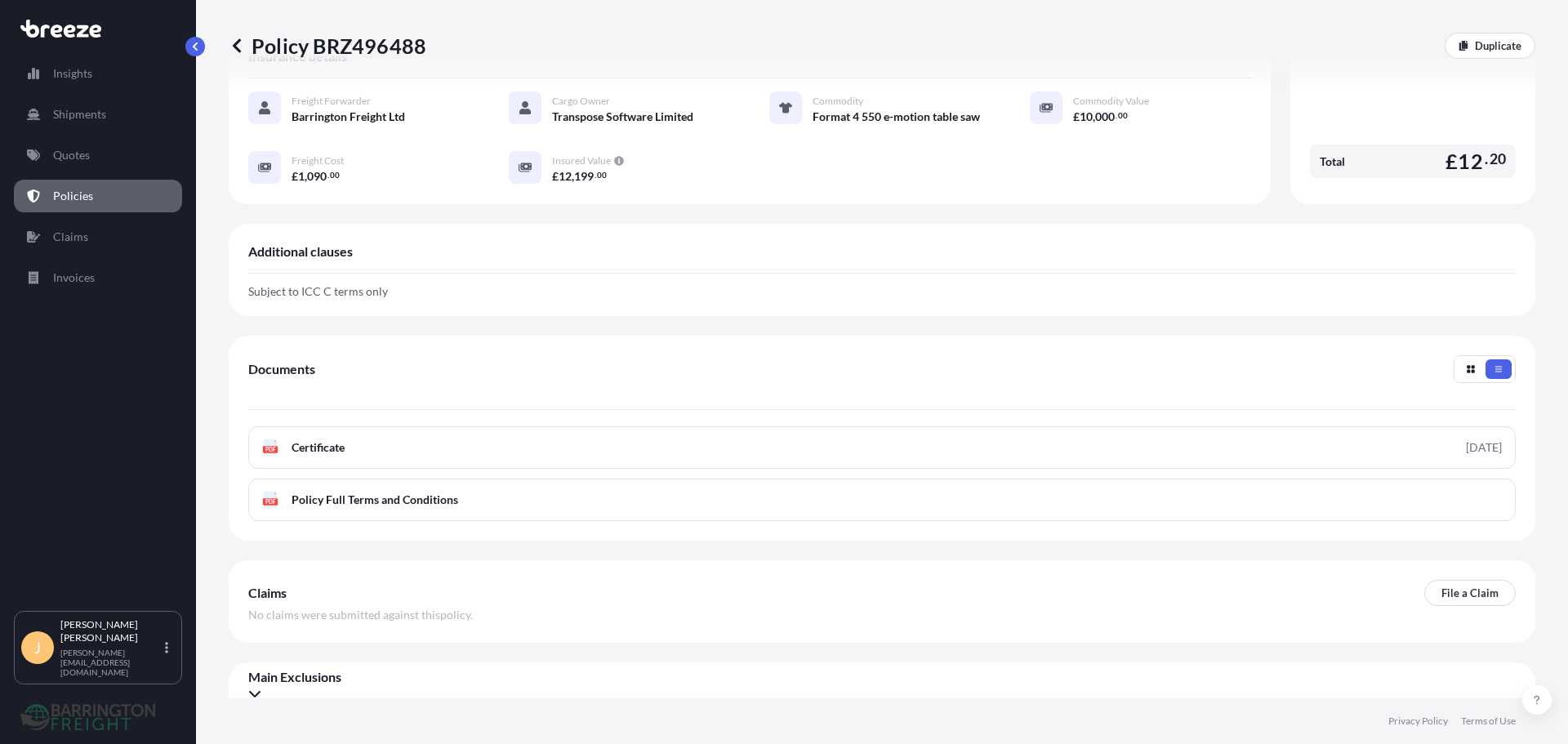
click at [314, 287] on p "Subject to ICC C terms only" at bounding box center [882, 291] width 1268 height 10
click at [1458, 360] on button "button" at bounding box center [1471, 370] width 26 height 20
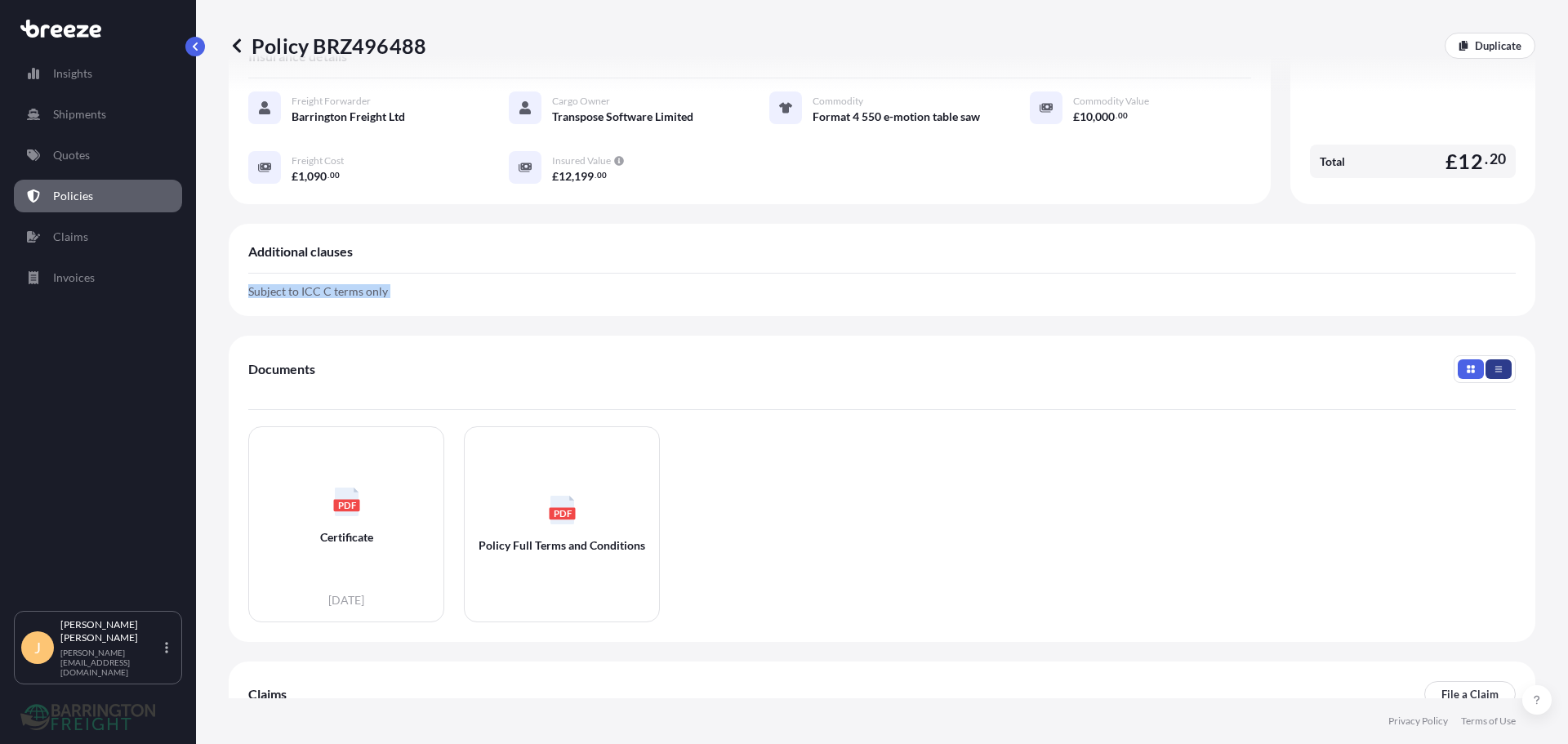
click at [1493, 364] on icon "button" at bounding box center [1498, 369] width 10 height 10
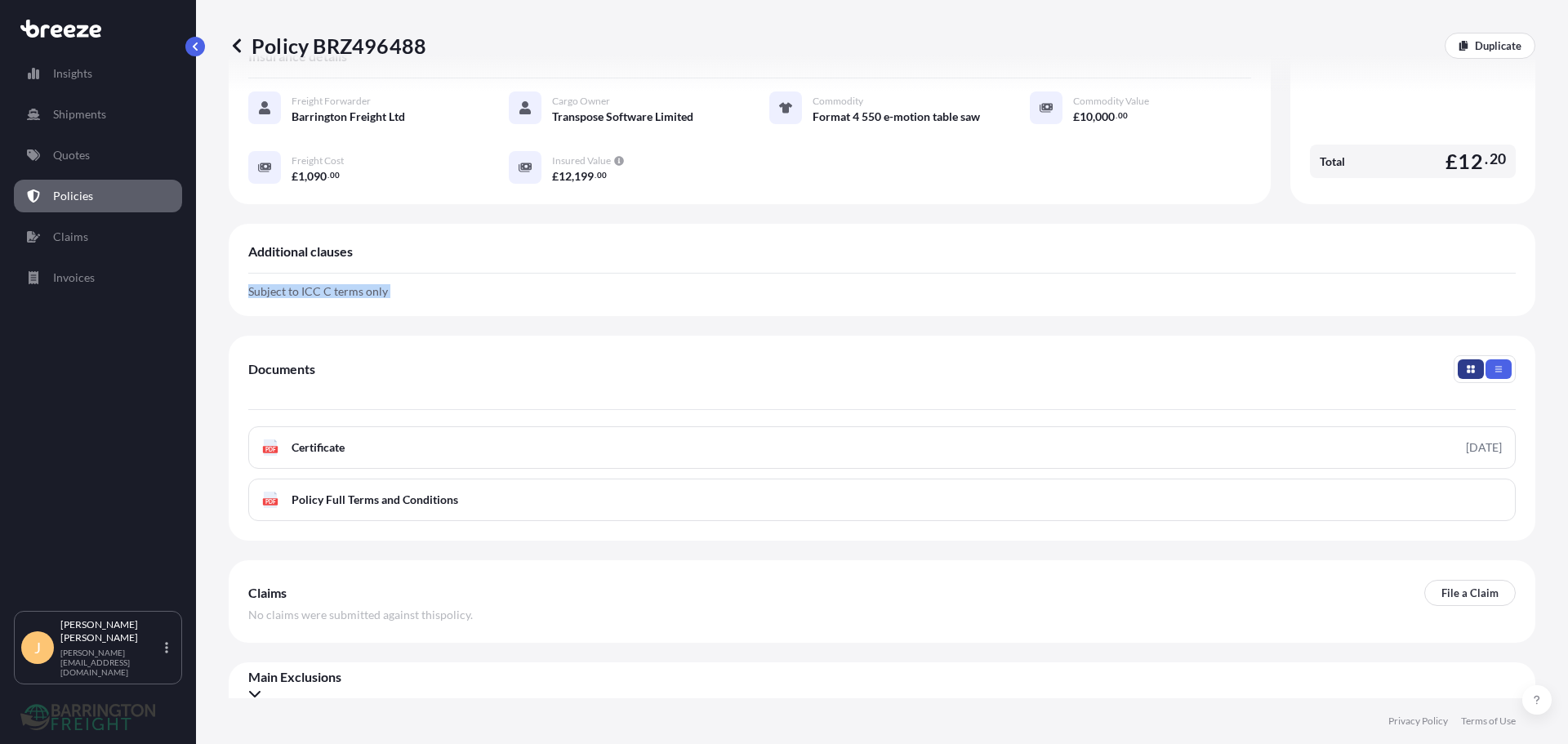
click at [1458, 360] on button "button" at bounding box center [1471, 370] width 26 height 20
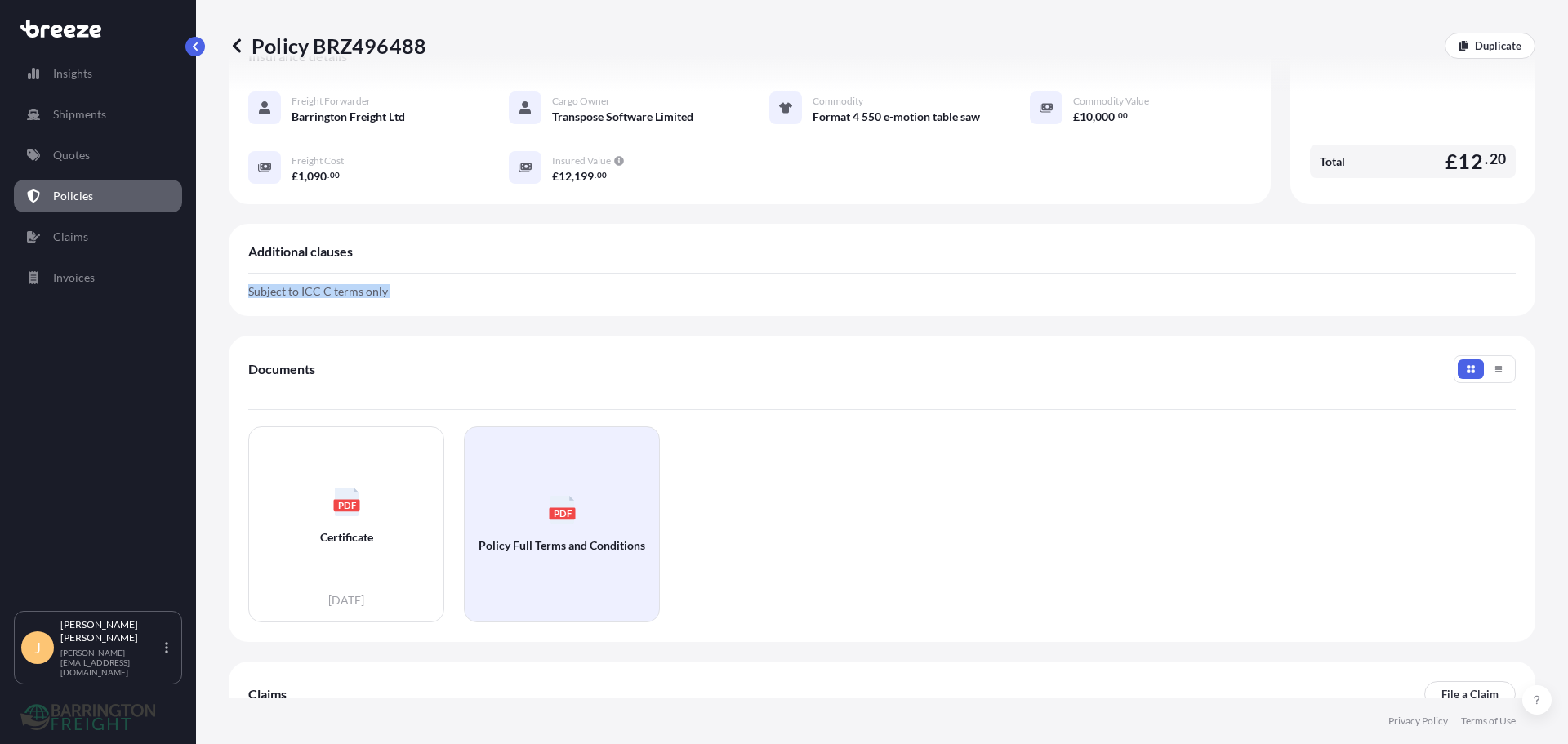
click at [552, 537] on span "Policy Full Terms and Conditions" at bounding box center [562, 545] width 167 height 16
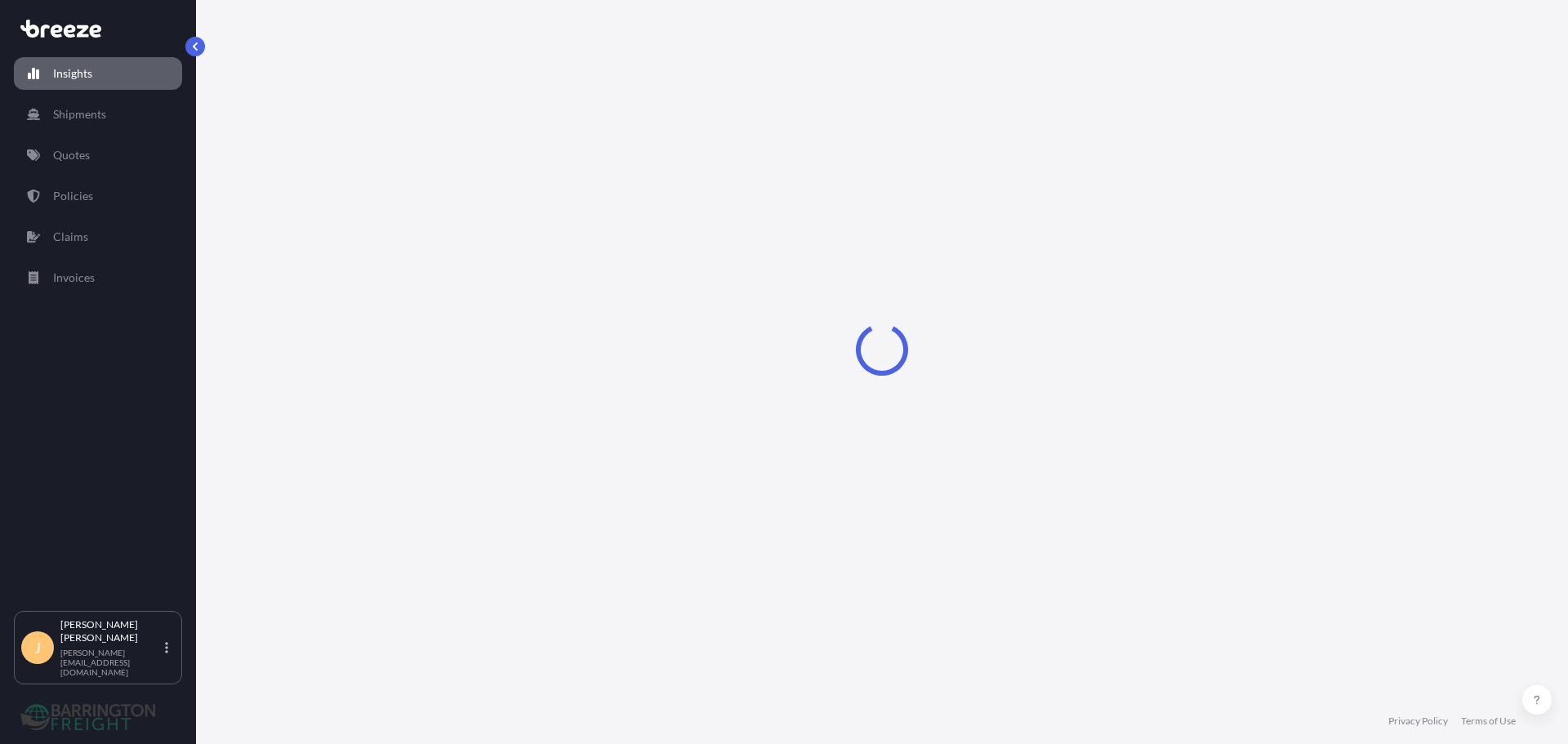
select select "2025"
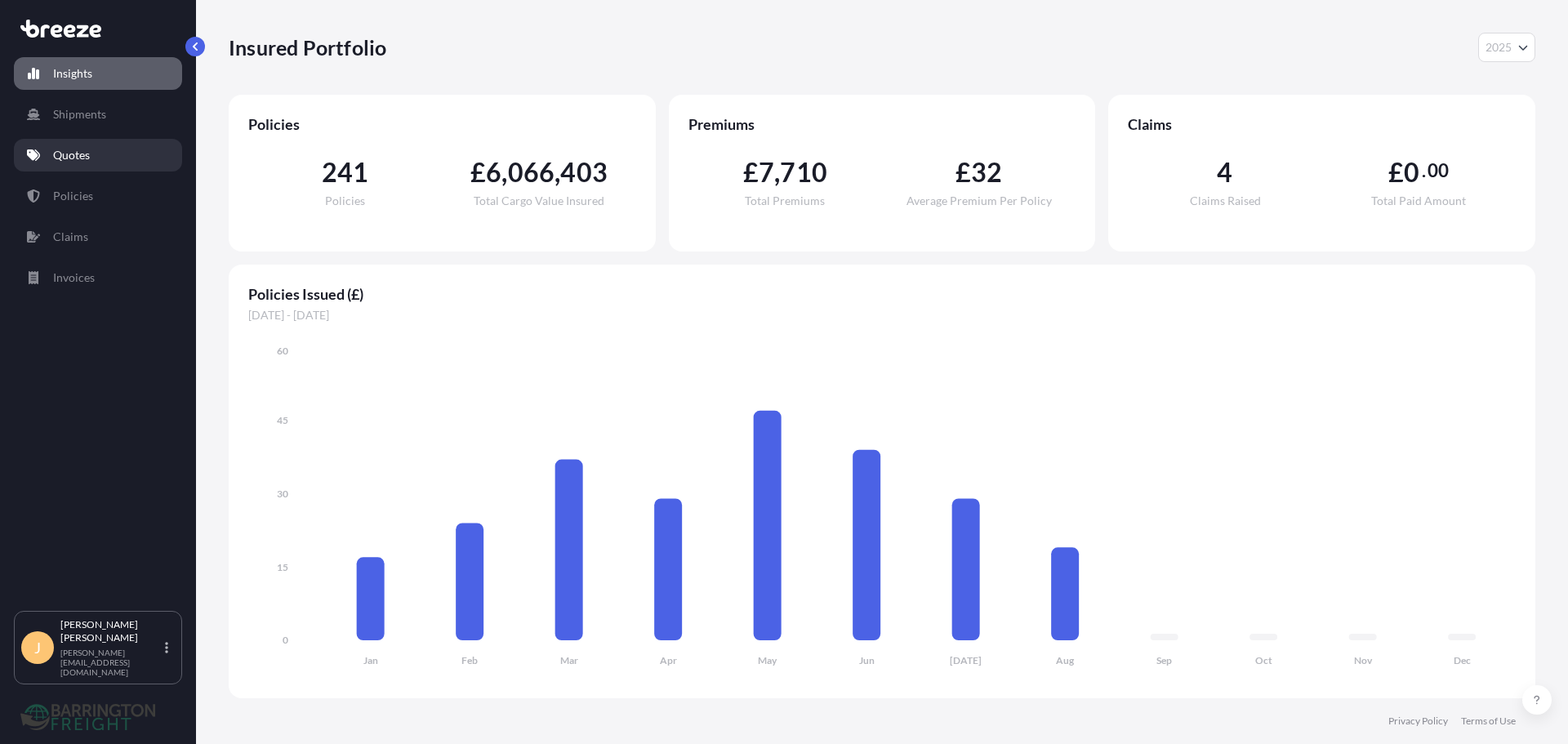
click at [83, 162] on p "Quotes" at bounding box center [71, 155] width 36 height 16
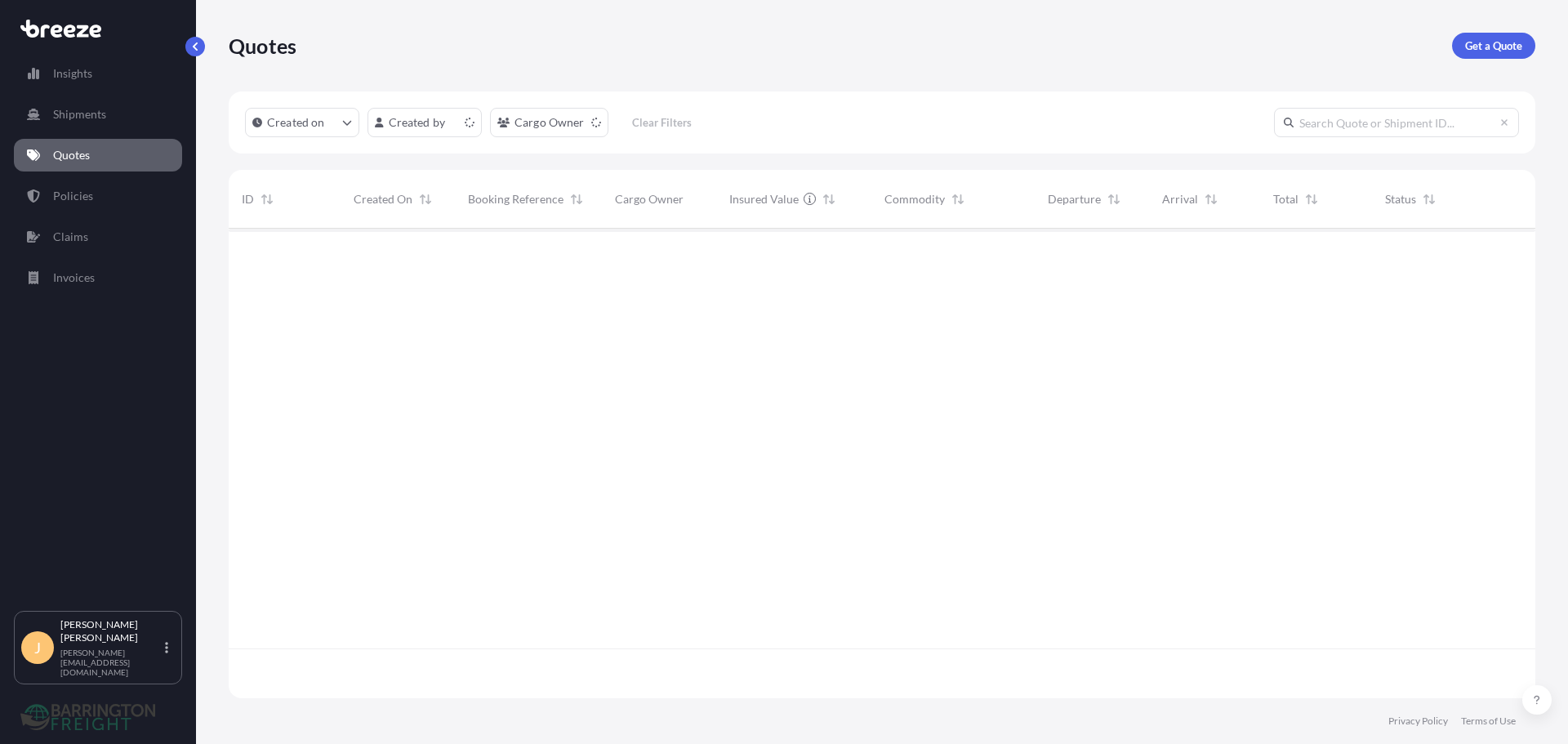
scroll to position [466, 1295]
